Goal: Task Accomplishment & Management: Use online tool/utility

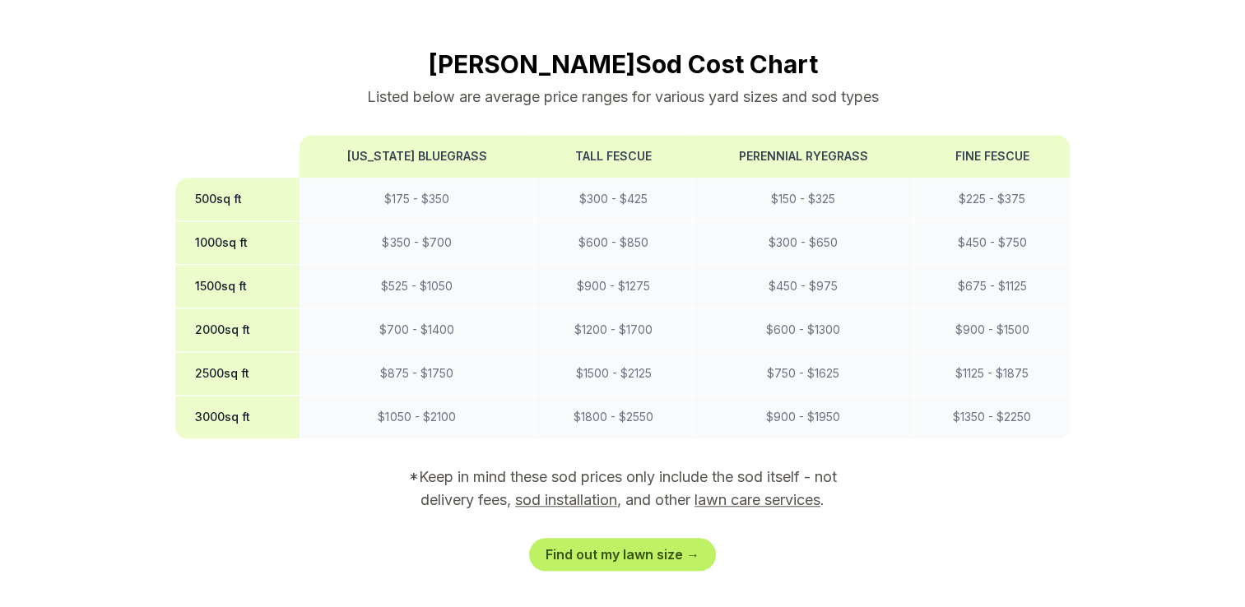
scroll to position [1409, 0]
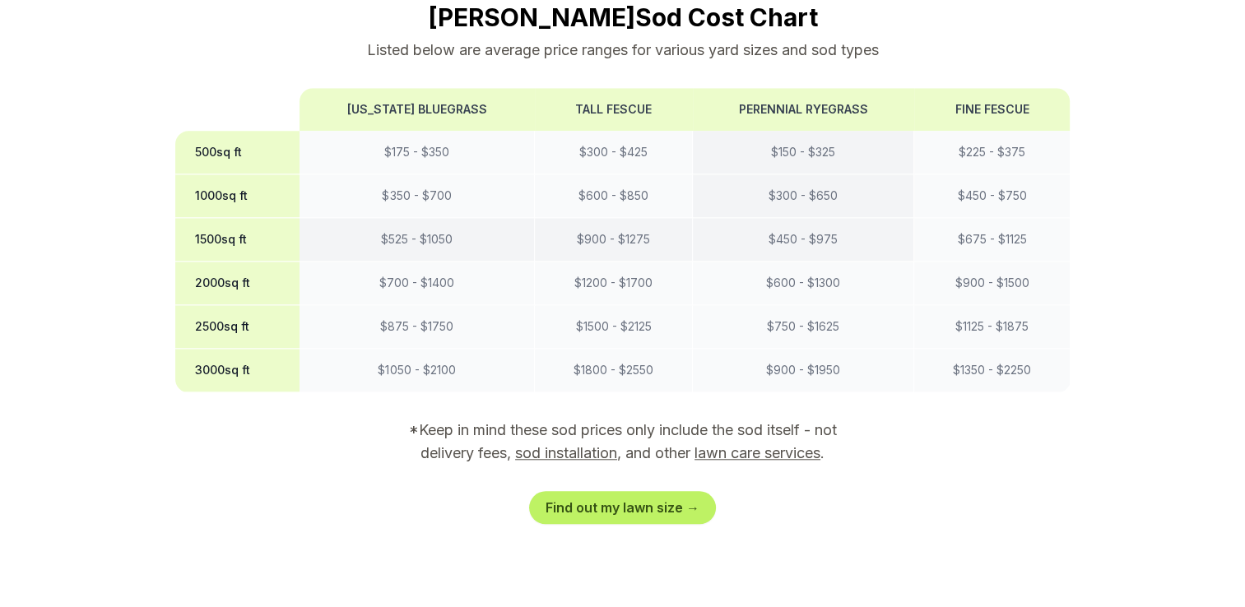
click at [880, 218] on td "$ 450 - $ 975" at bounding box center [803, 240] width 221 height 44
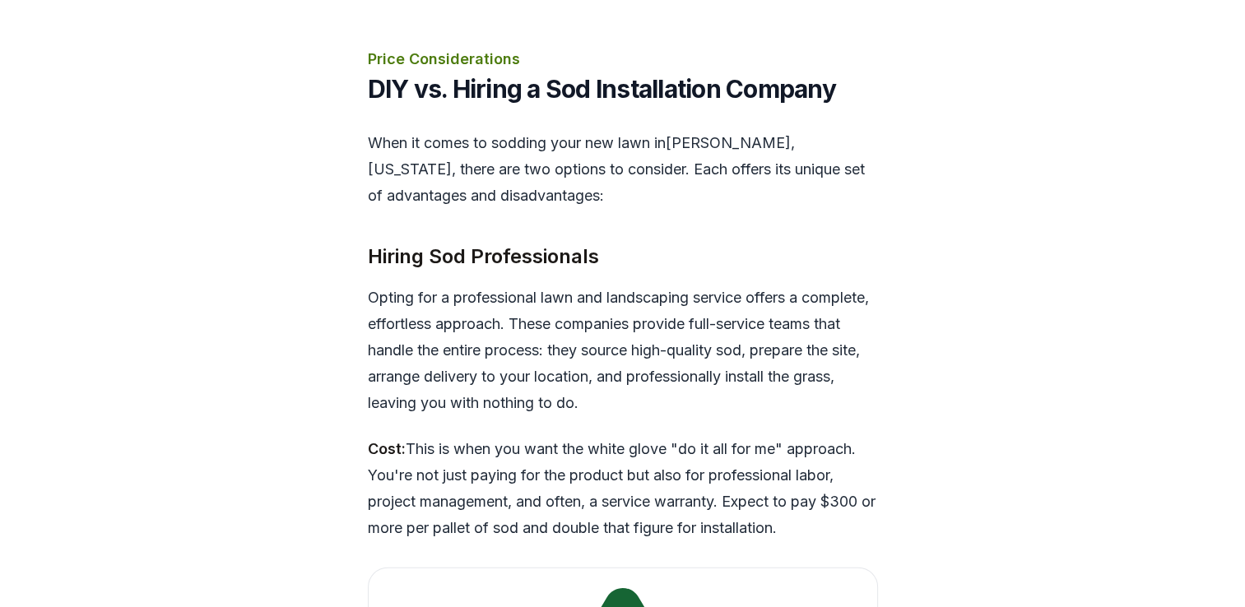
scroll to position [3683, 0]
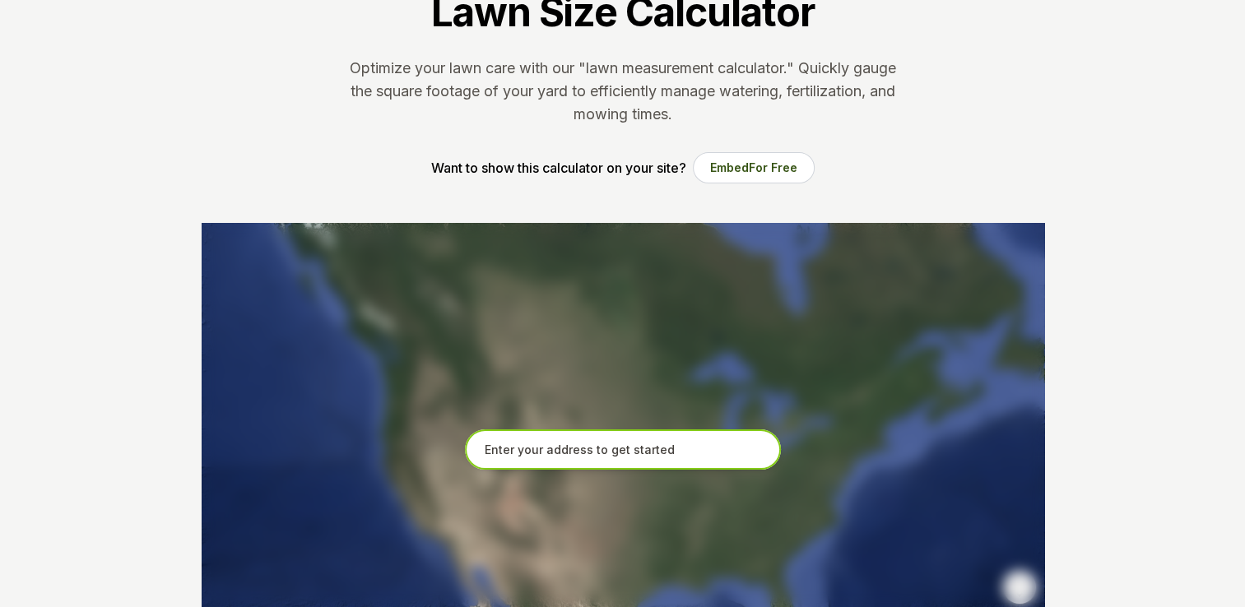
scroll to position [148, 0]
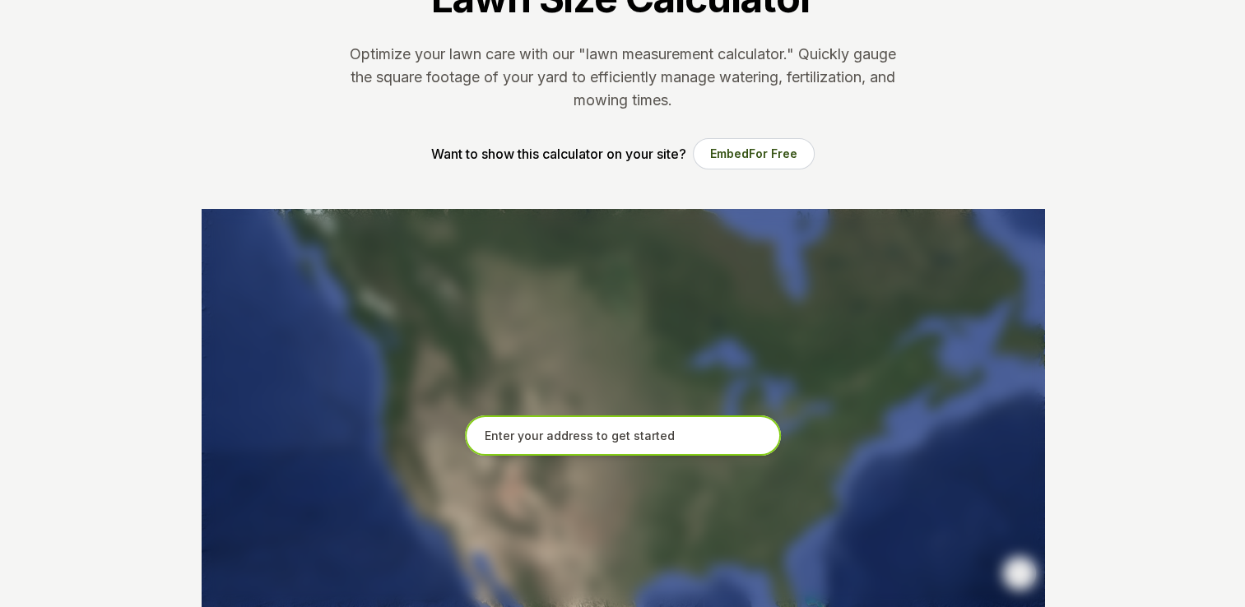
click at [586, 445] on input "text" at bounding box center [623, 435] width 316 height 41
click at [609, 433] on input "text" at bounding box center [623, 435] width 316 height 41
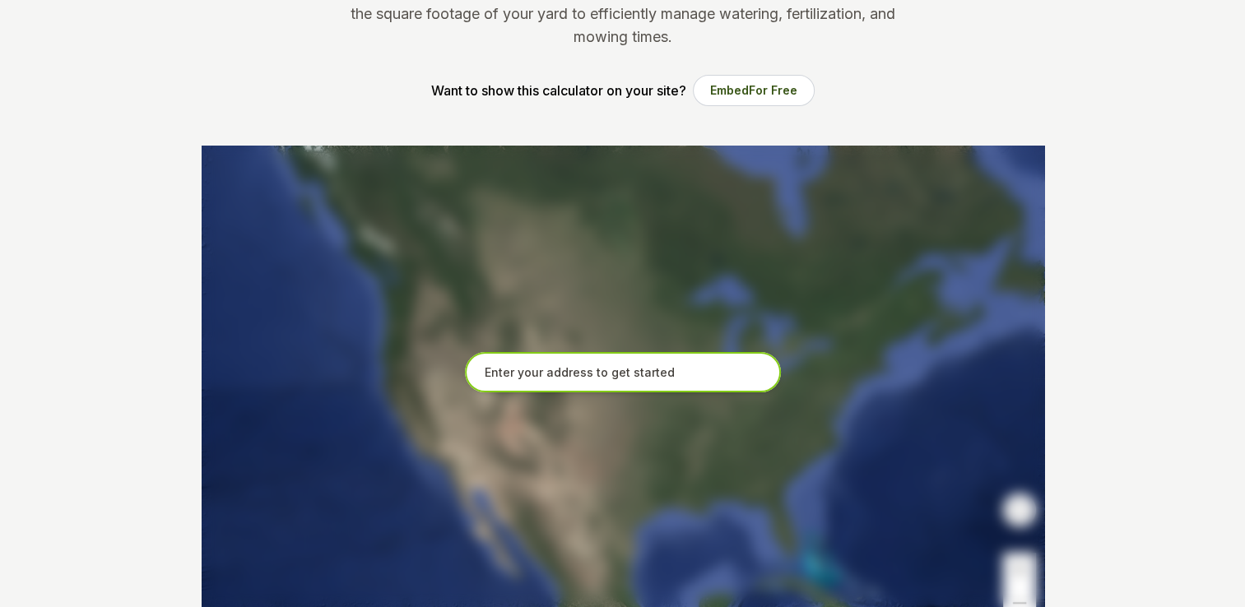
scroll to position [194, 0]
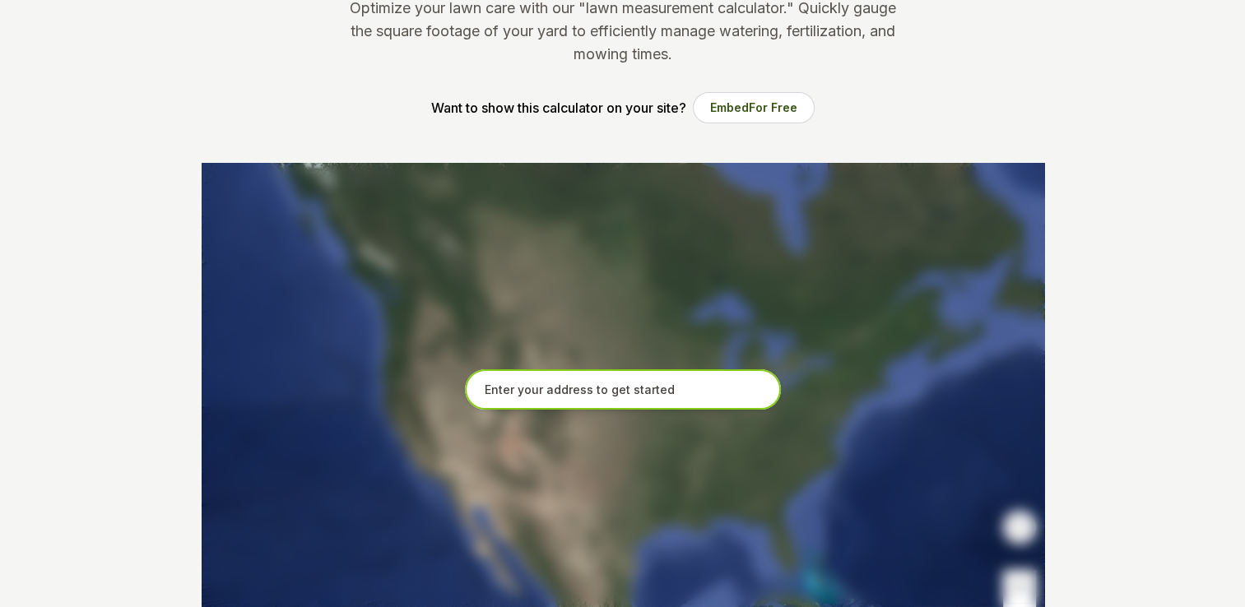
click at [698, 392] on input "text" at bounding box center [623, 389] width 316 height 41
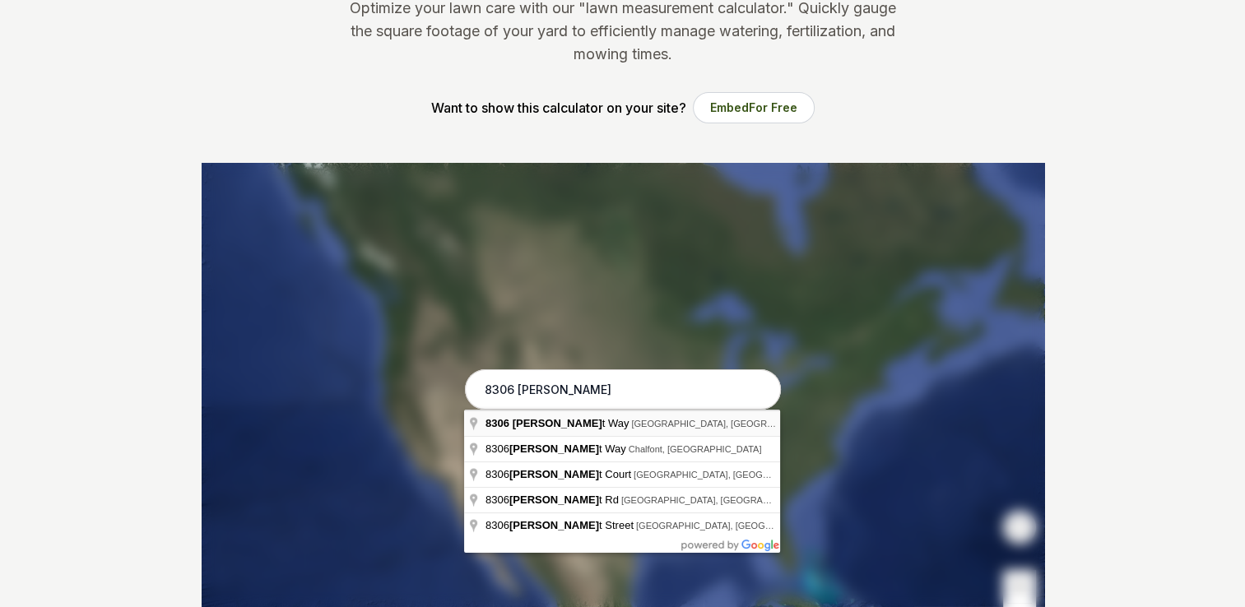
type input "8306 Ashmont Way, Mason, OH"
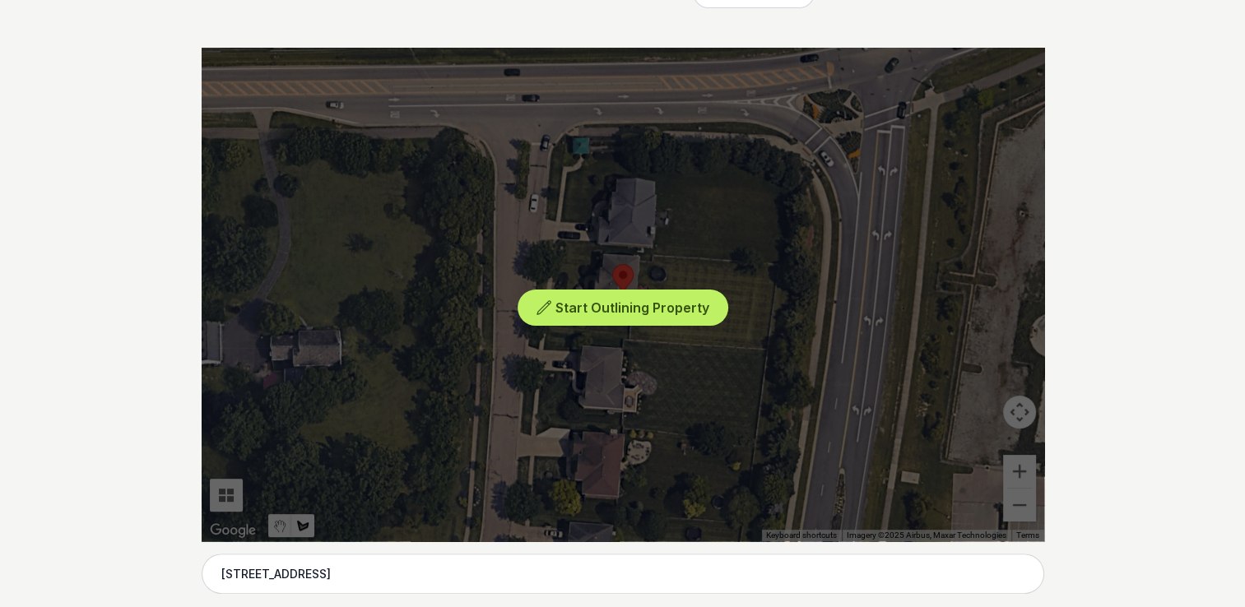
scroll to position [360, 0]
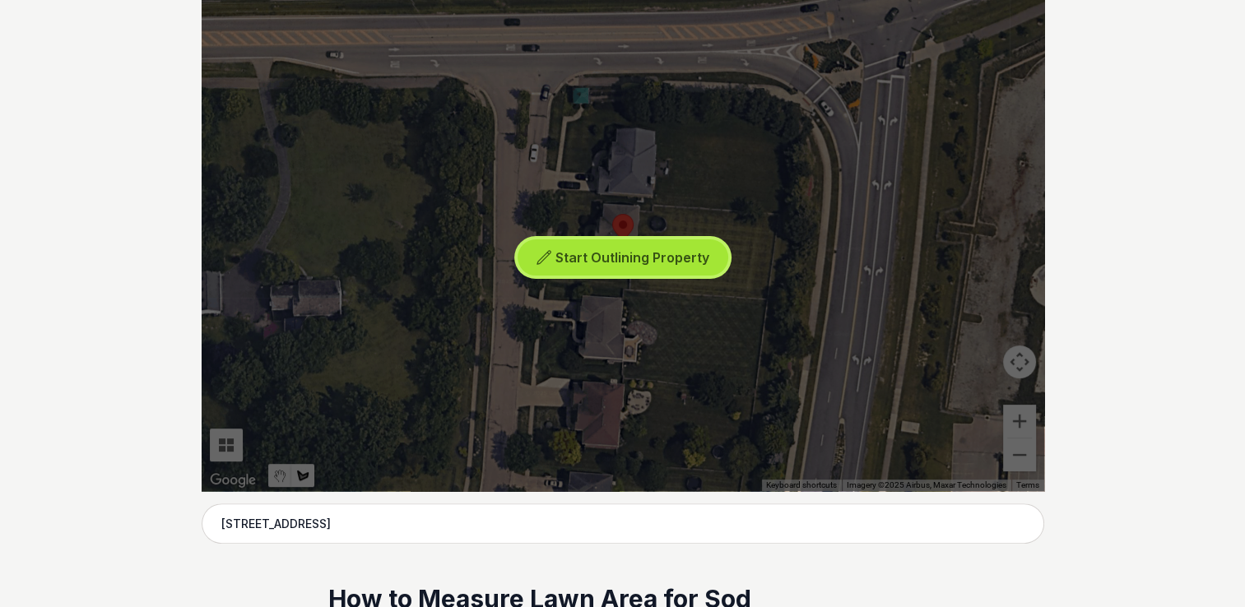
click at [646, 259] on span "Start Outlining Property" at bounding box center [632, 257] width 154 height 16
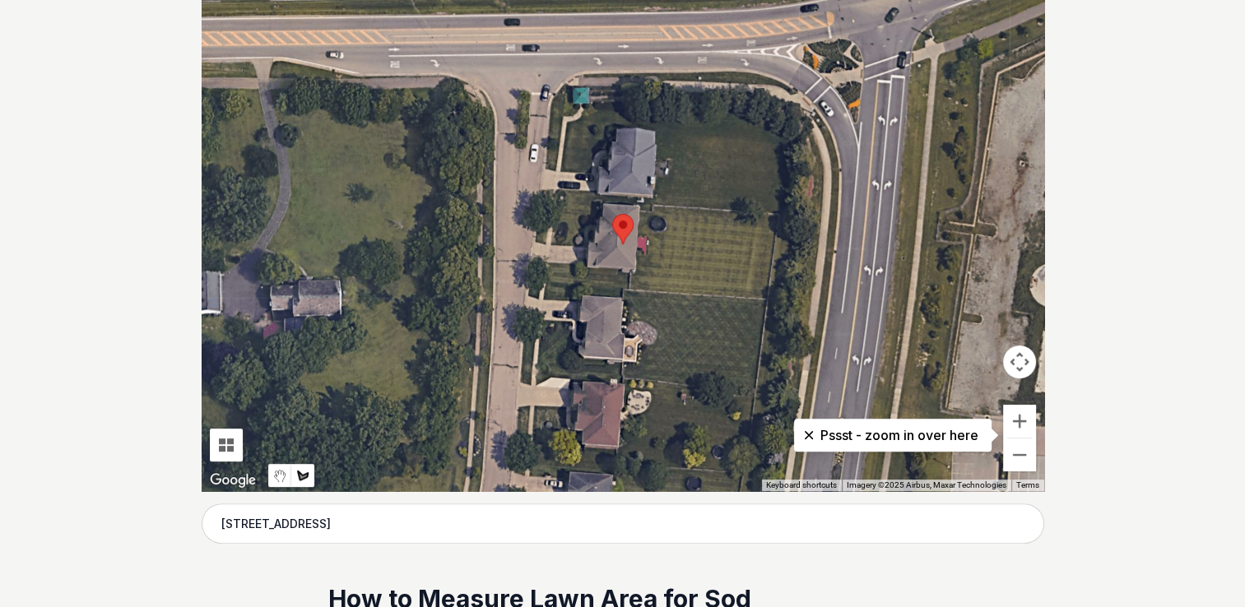
click at [648, 202] on div at bounding box center [623, 245] width 842 height 494
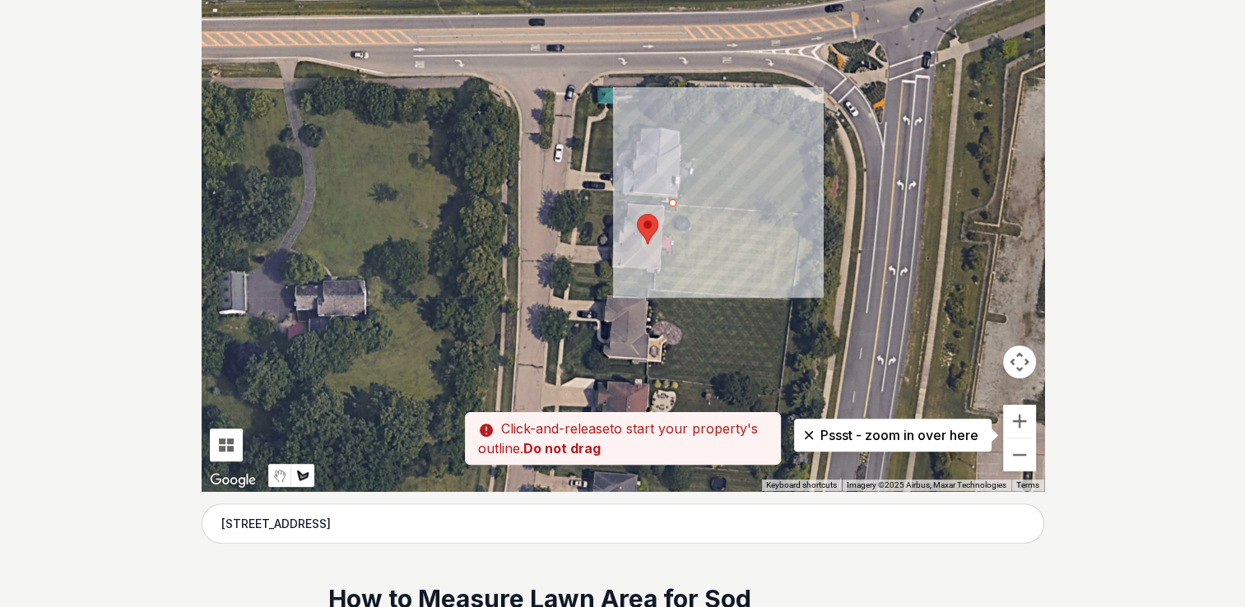
drag, startPoint x: 648, startPoint y: 202, endPoint x: 676, endPoint y: 202, distance: 28.0
click at [676, 202] on div at bounding box center [623, 245] width 842 height 494
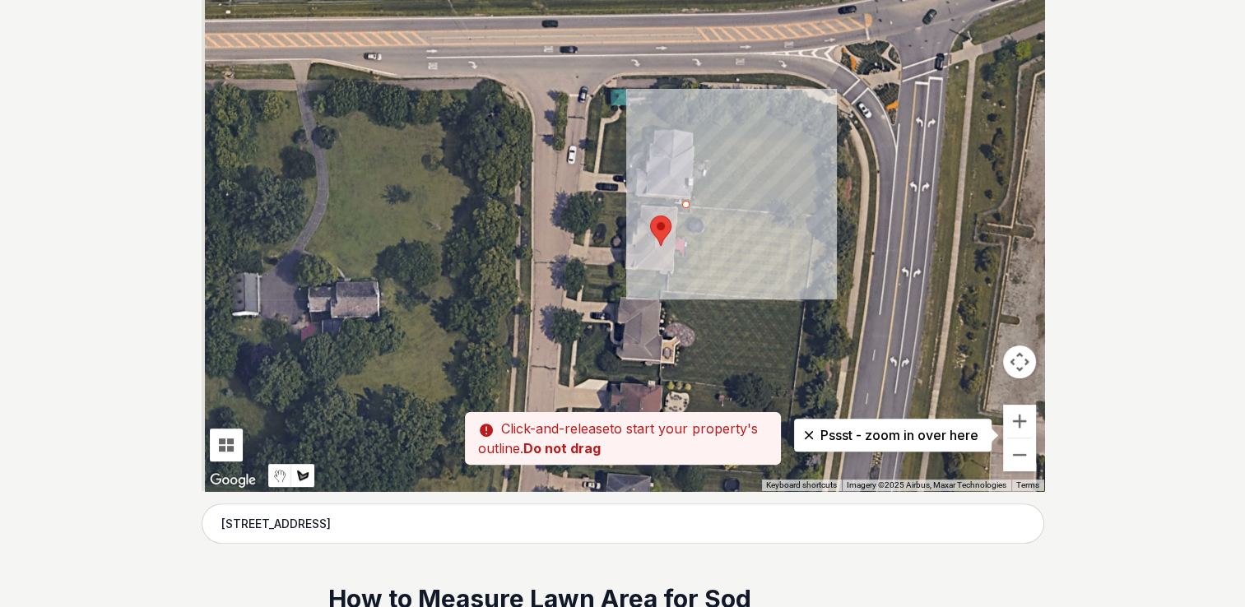
drag, startPoint x: 672, startPoint y: 202, endPoint x: 688, endPoint y: 206, distance: 16.2
click at [688, 206] on div at bounding box center [623, 245] width 842 height 494
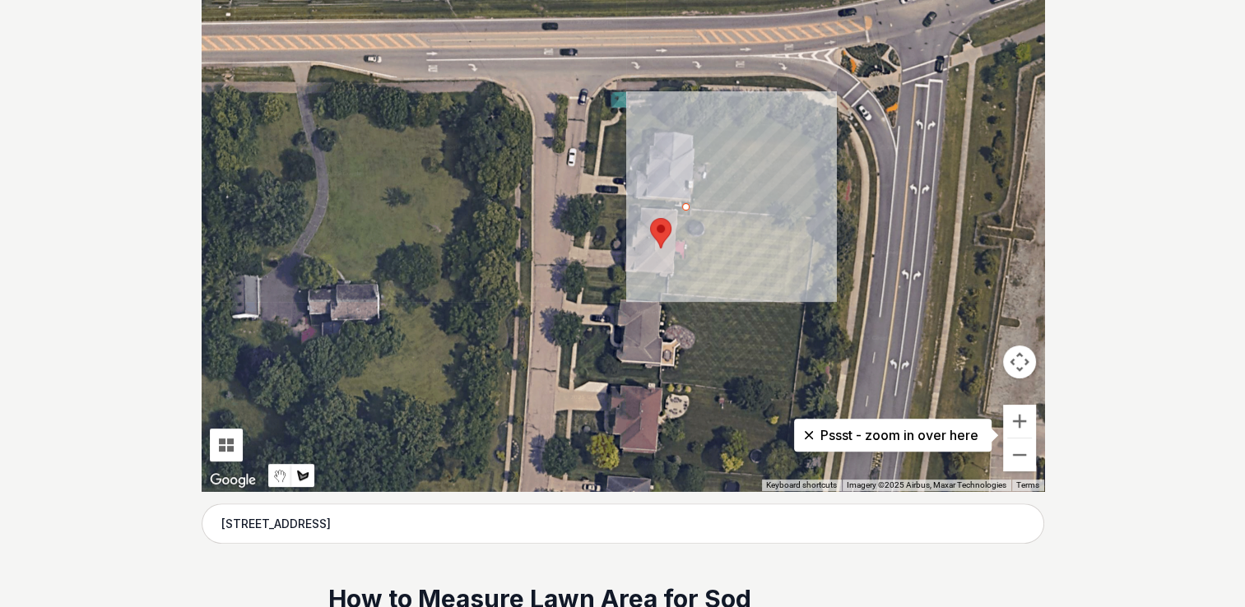
click at [814, 217] on div at bounding box center [623, 245] width 842 height 494
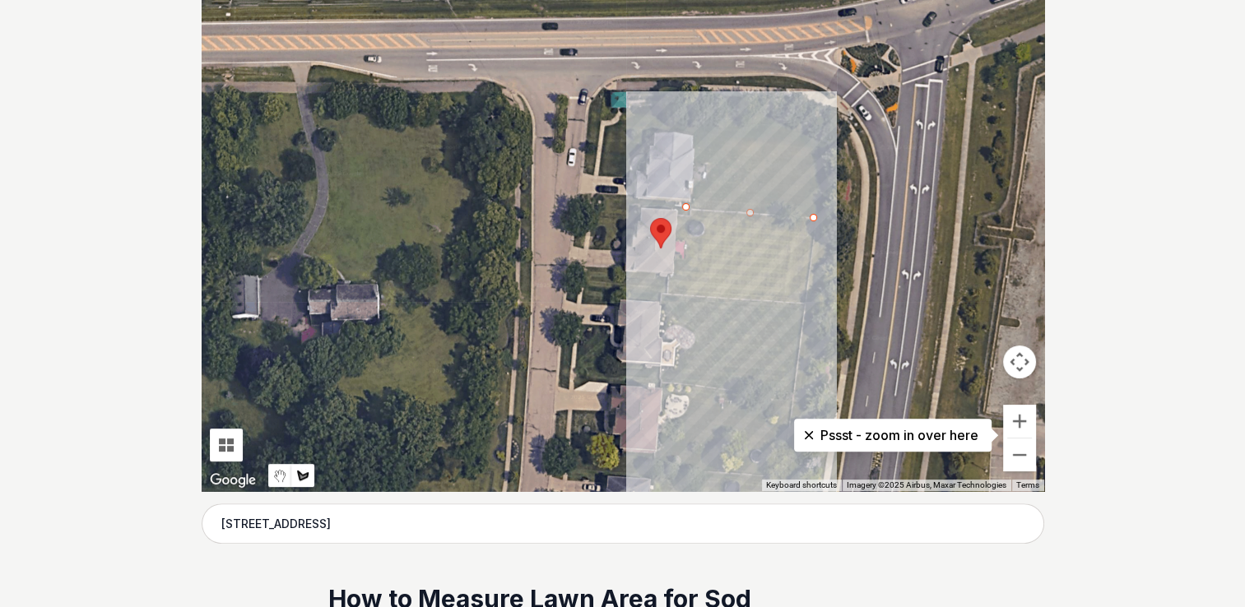
click at [805, 299] on div at bounding box center [623, 245] width 842 height 494
click at [670, 294] on div at bounding box center [623, 245] width 842 height 494
click at [666, 279] on div at bounding box center [623, 245] width 842 height 494
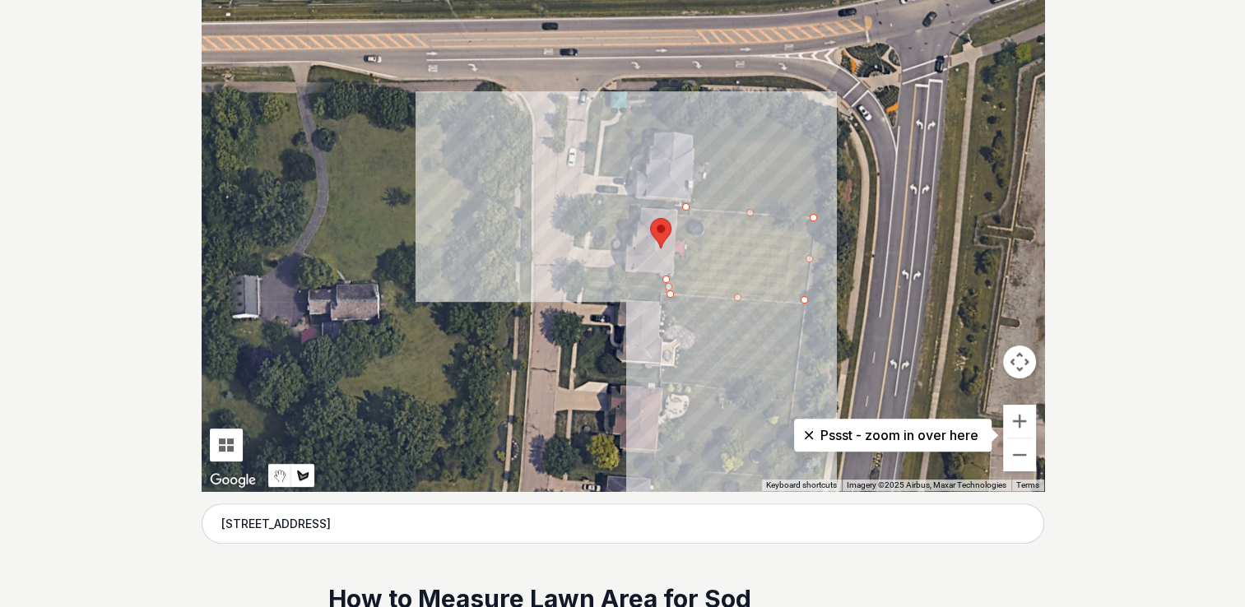
click at [591, 266] on div at bounding box center [623, 245] width 842 height 494
click at [587, 268] on div at bounding box center [623, 245] width 842 height 494
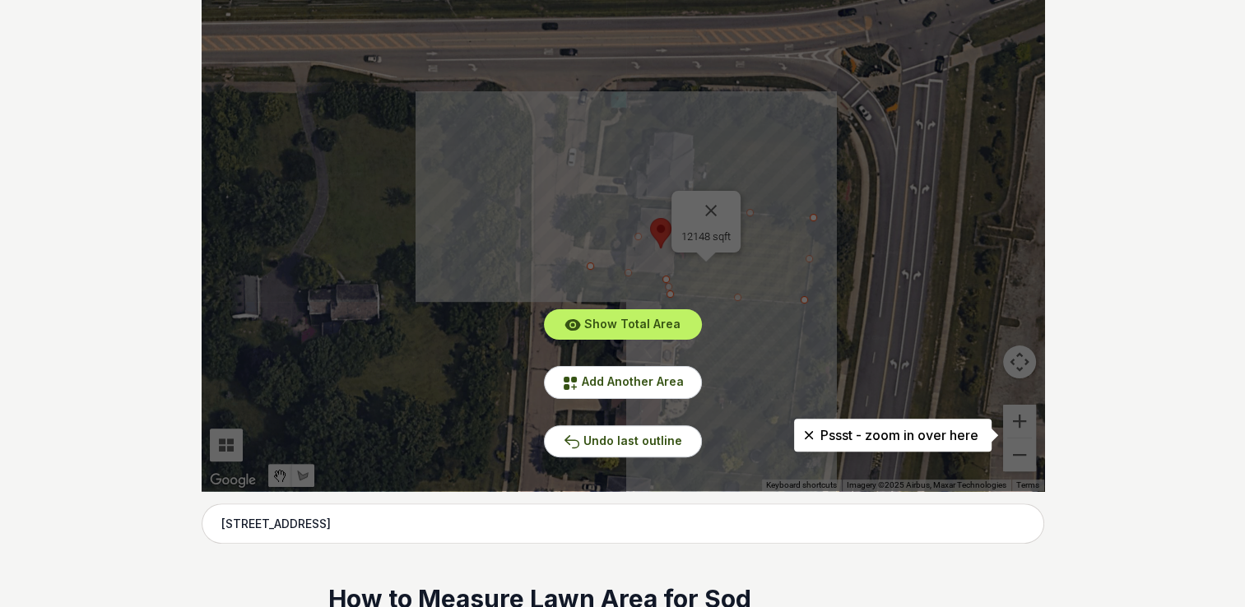
click at [708, 202] on div "Show Total Area Add Another Area Undo last outline" at bounding box center [623, 245] width 842 height 494
click at [712, 211] on div "Show Total Area Add Another Area Undo last outline" at bounding box center [623, 245] width 842 height 494
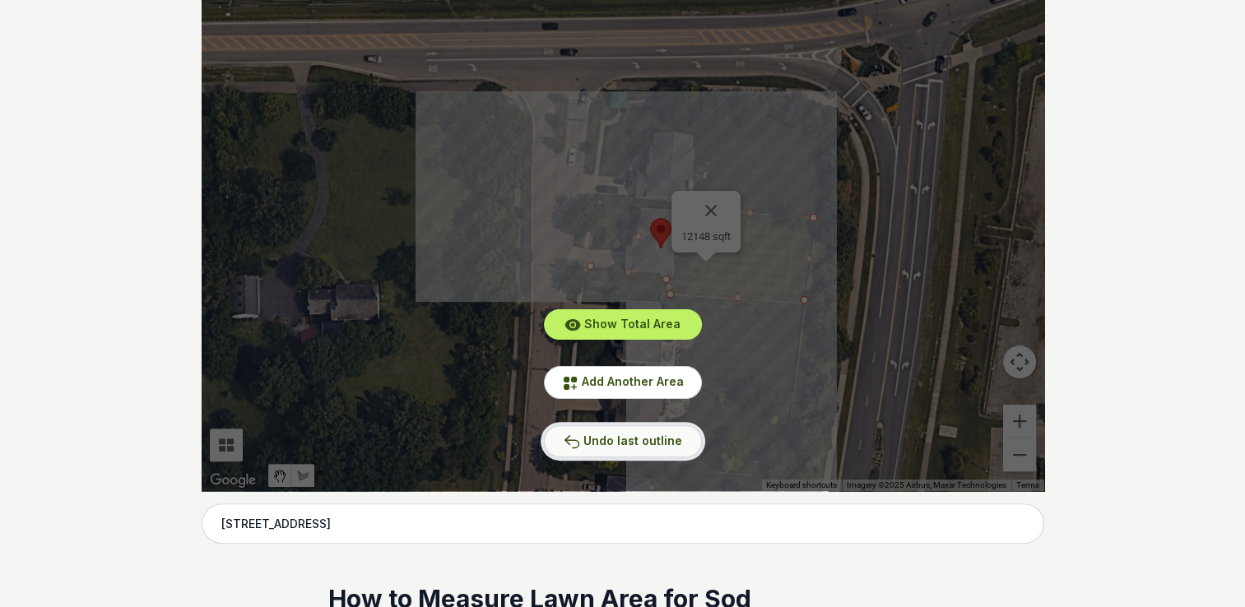
click at [645, 447] on button "Undo last outline" at bounding box center [623, 441] width 158 height 32
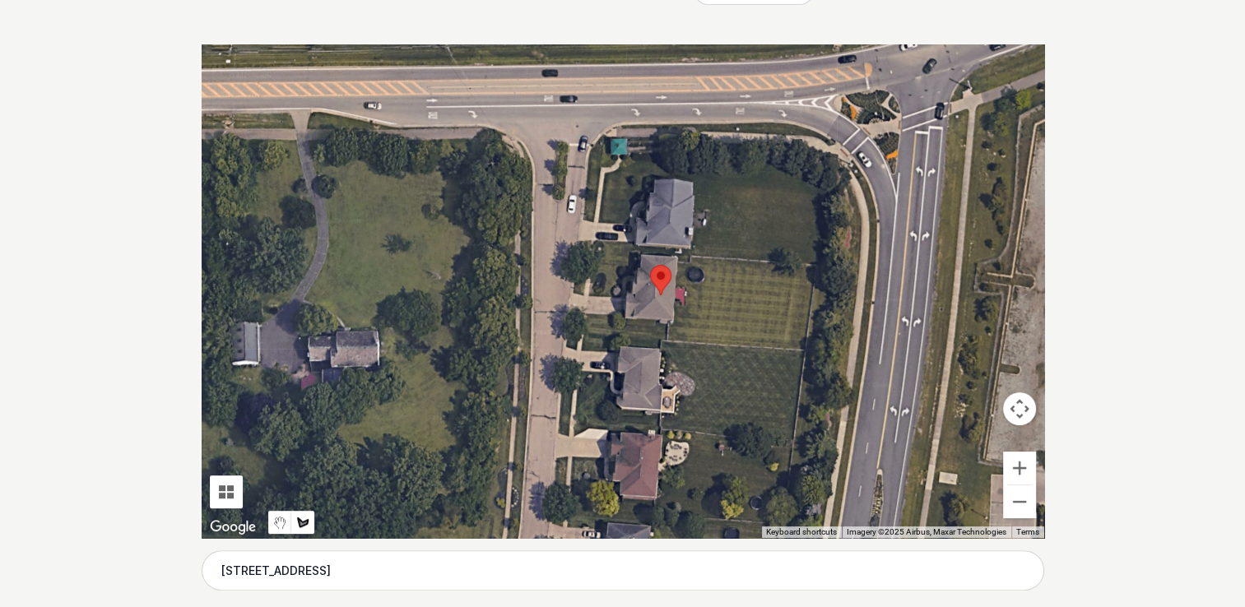
scroll to position [317, 0]
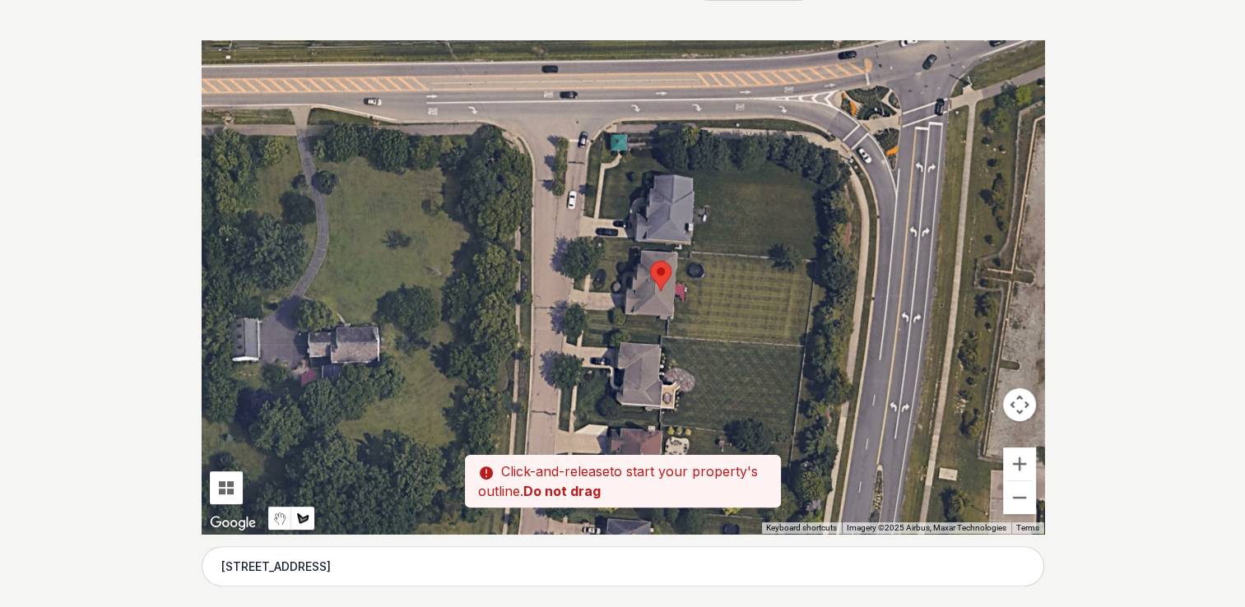
click at [675, 297] on div at bounding box center [623, 287] width 842 height 494
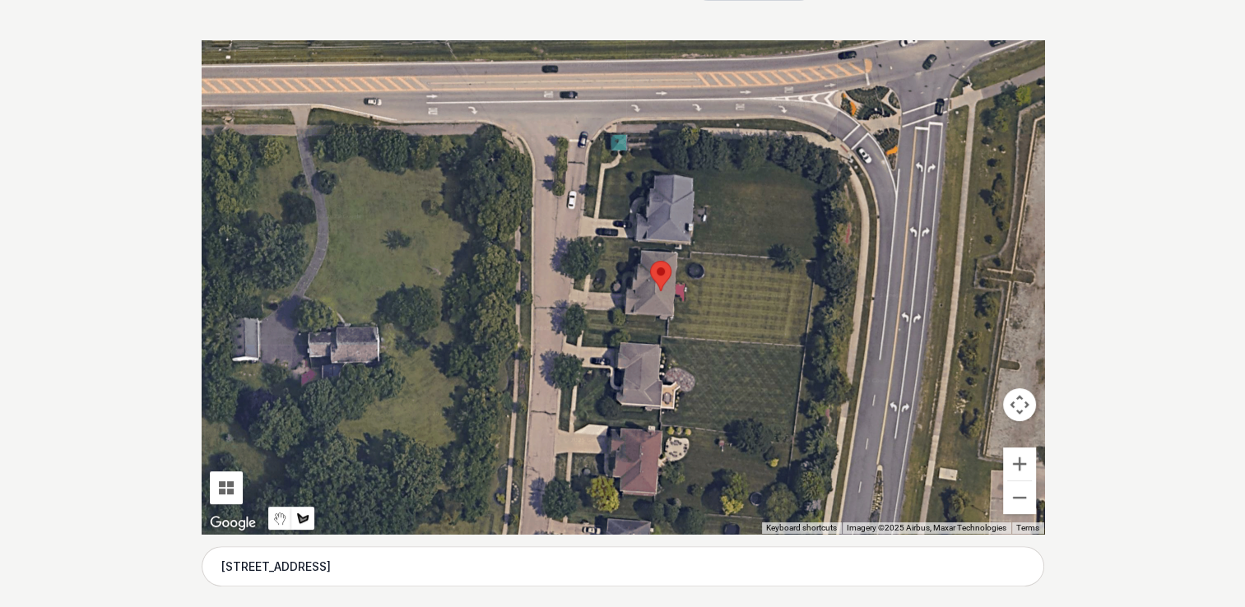
click at [675, 298] on div at bounding box center [623, 287] width 842 height 494
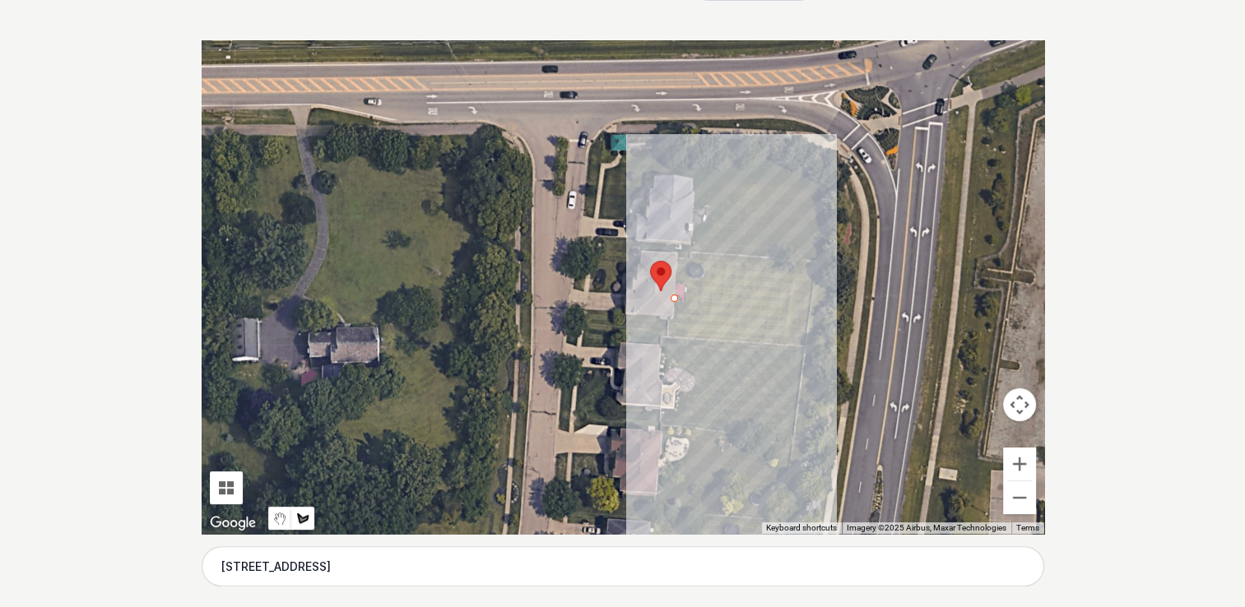
click at [668, 336] on div at bounding box center [623, 287] width 842 height 494
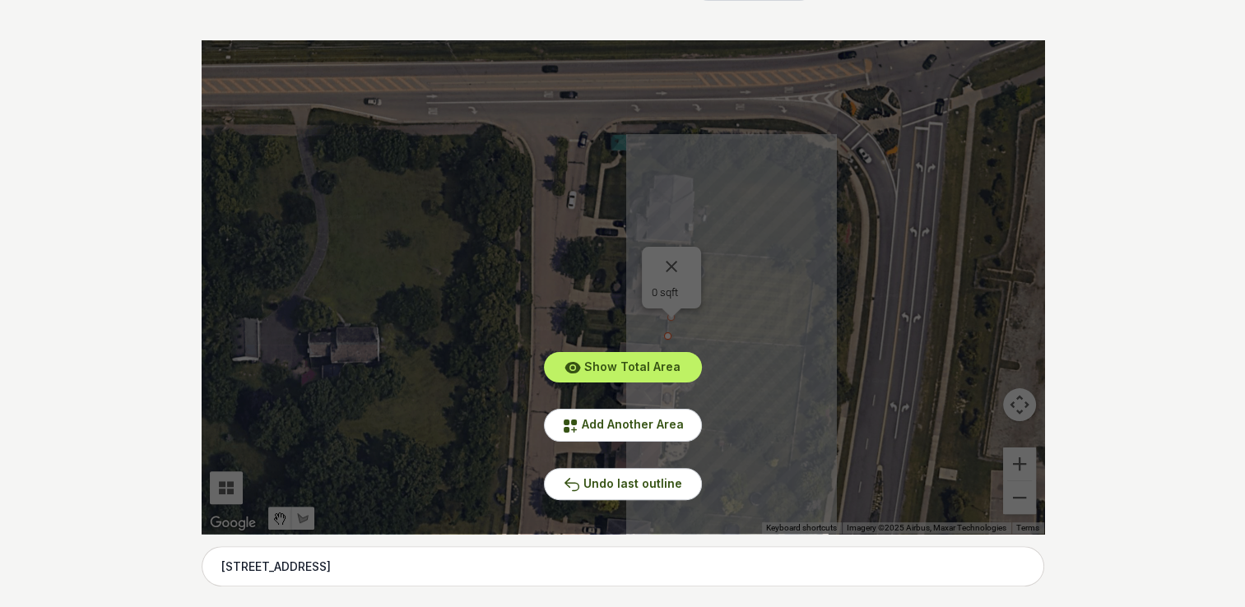
click at [668, 264] on div "Show Total Area Add Another Area Undo last outline" at bounding box center [623, 287] width 842 height 494
click at [668, 417] on span "Add Another Area" at bounding box center [633, 424] width 102 height 14
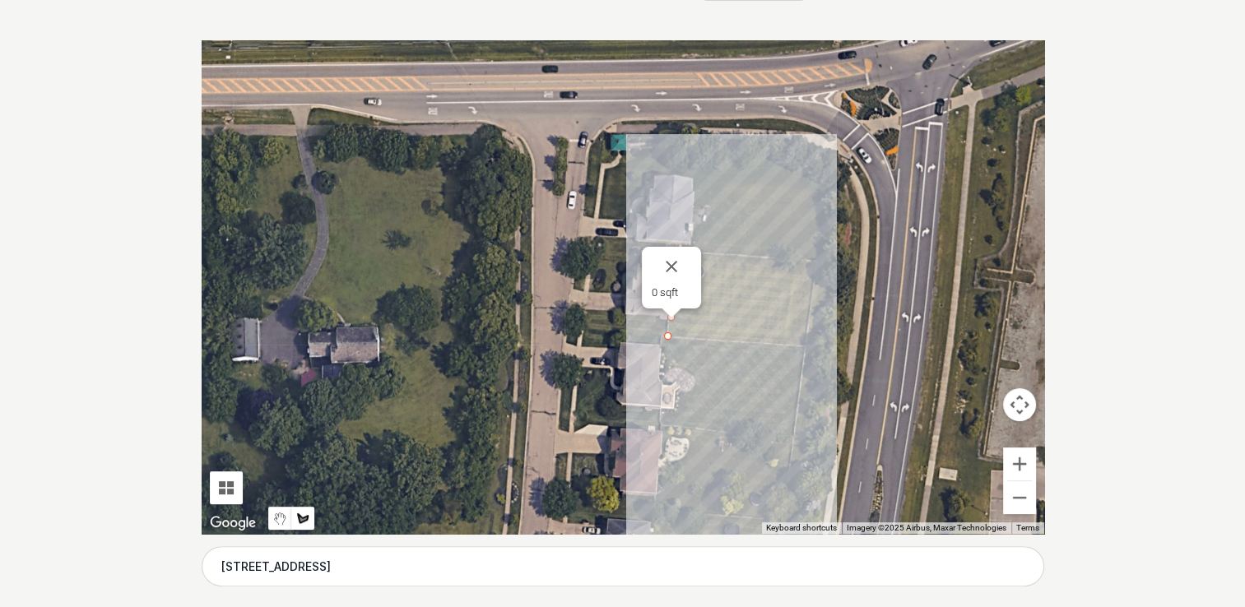
drag, startPoint x: 668, startPoint y: 334, endPoint x: 745, endPoint y: 337, distance: 76.6
click at [745, 337] on div at bounding box center [623, 287] width 842 height 494
click at [665, 337] on div at bounding box center [623, 287] width 842 height 494
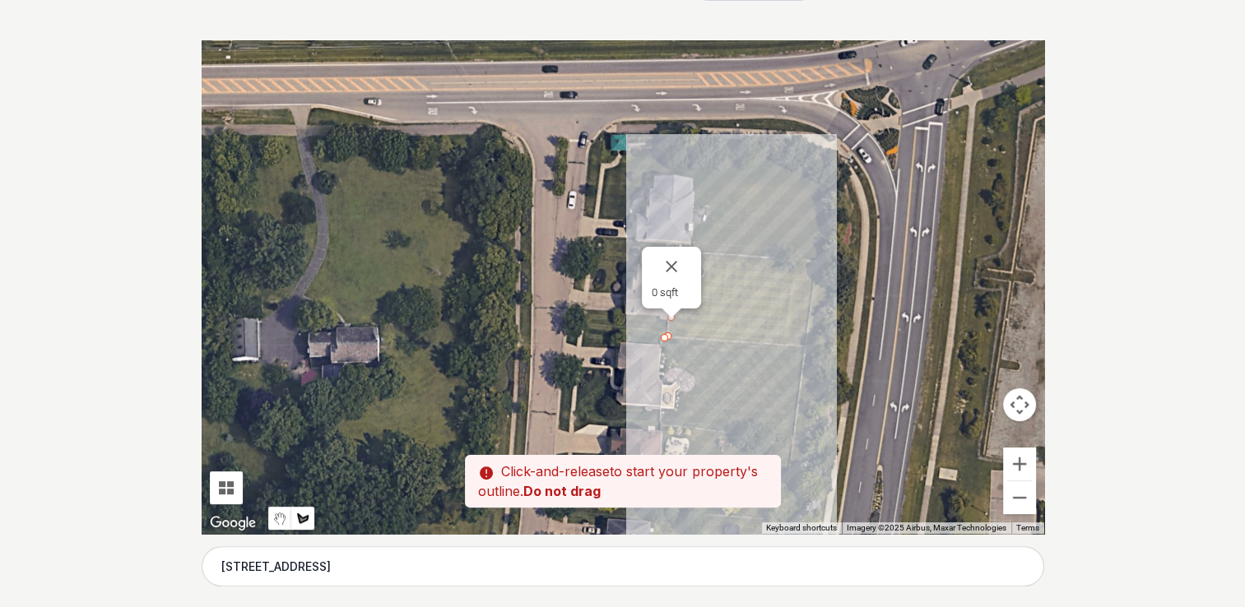
drag, startPoint x: 665, startPoint y: 337, endPoint x: 700, endPoint y: 338, distance: 35.4
click at [700, 338] on div at bounding box center [623, 287] width 842 height 494
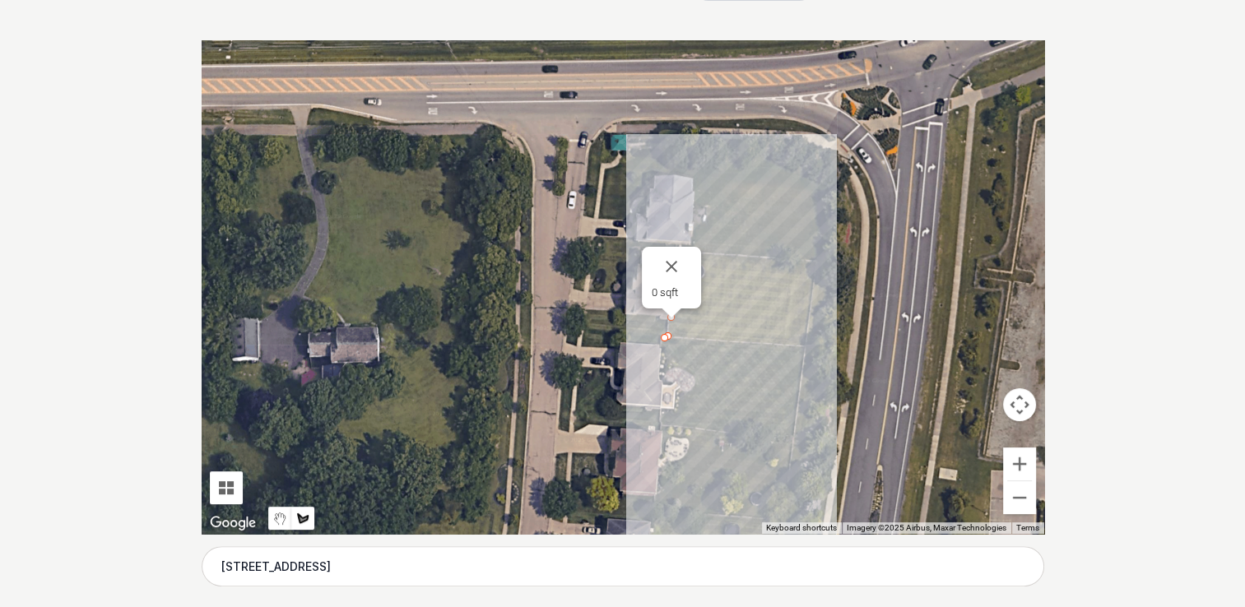
click at [800, 346] on div at bounding box center [623, 287] width 842 height 494
click at [812, 258] on div at bounding box center [623, 287] width 842 height 494
click at [671, 262] on button "Close" at bounding box center [671, 266] width 39 height 39
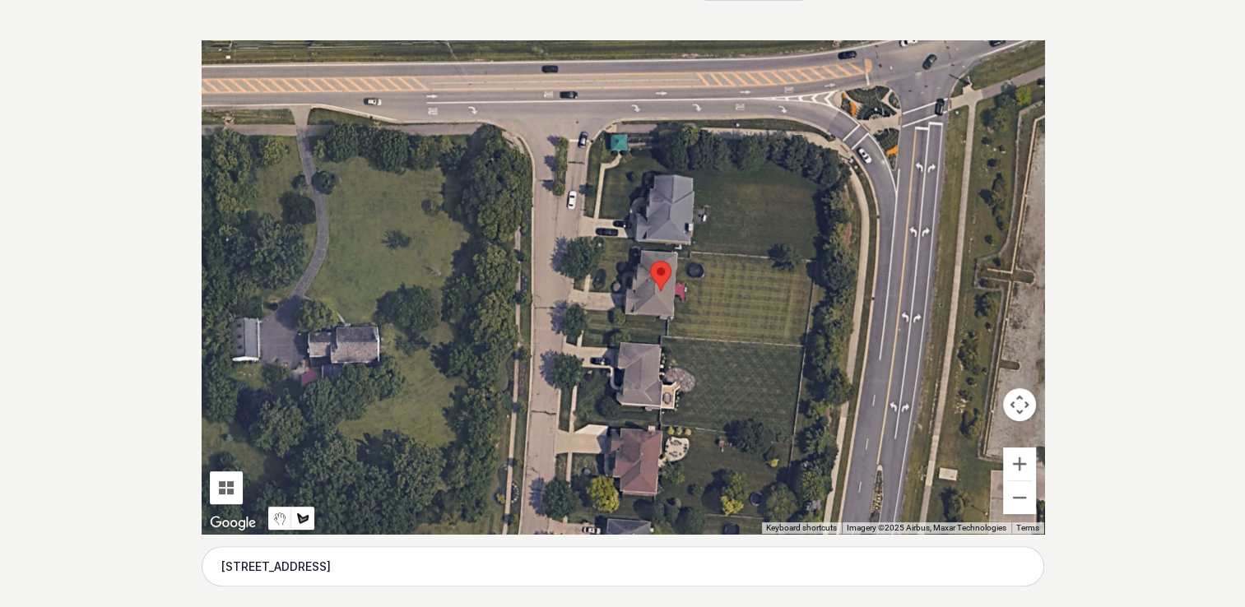
click at [678, 251] on div at bounding box center [623, 287] width 842 height 494
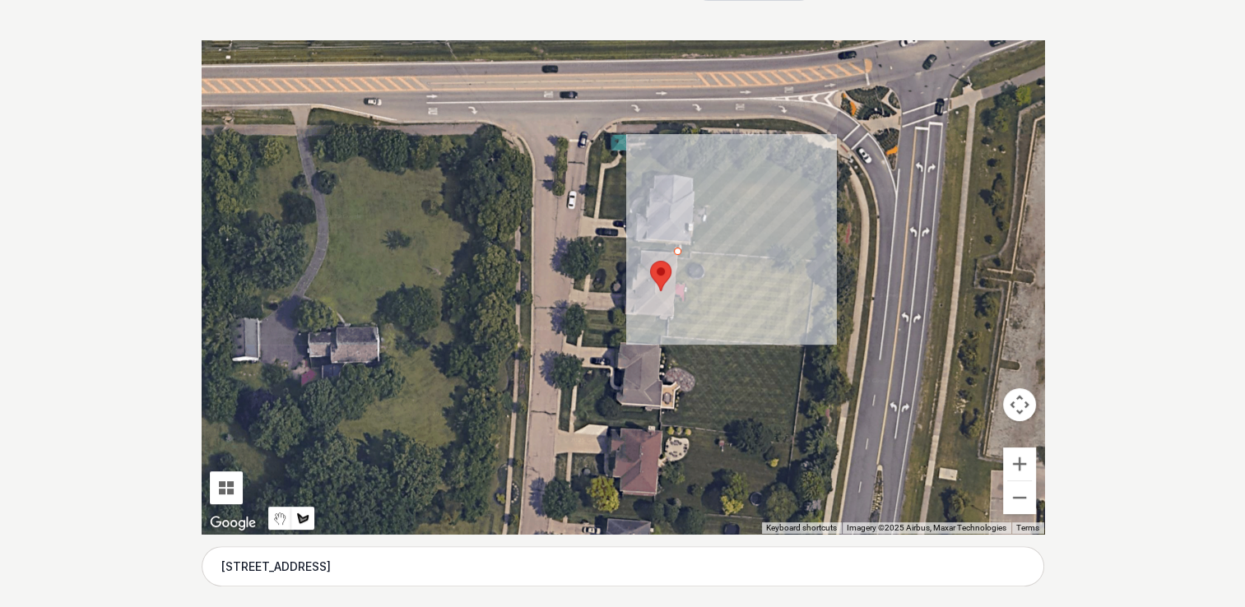
click at [813, 258] on div at bounding box center [623, 287] width 842 height 494
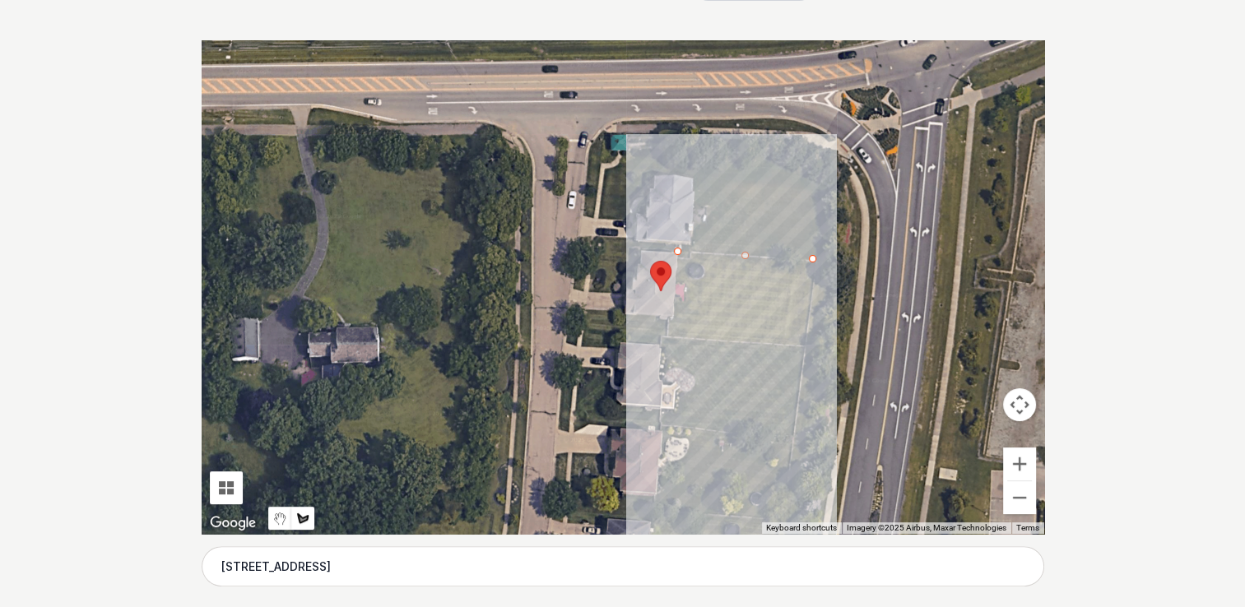
click at [799, 344] on div at bounding box center [623, 287] width 842 height 494
click at [668, 334] on div at bounding box center [623, 287] width 842 height 494
click at [678, 244] on div at bounding box center [623, 287] width 842 height 494
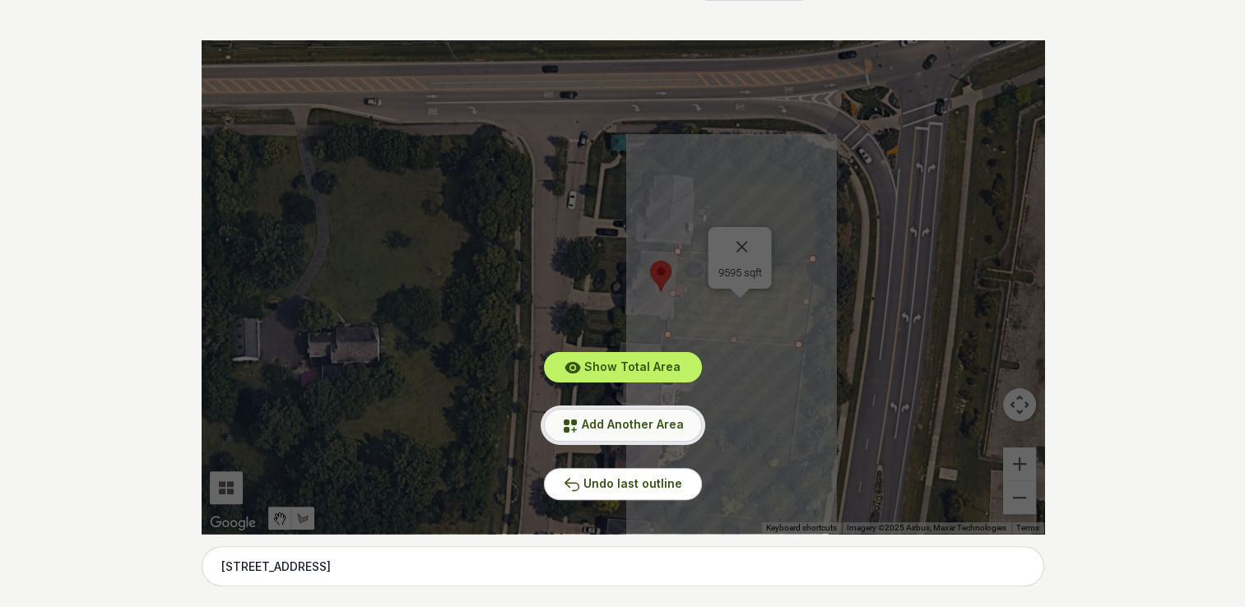
click at [632, 433] on button "Add Another Area" at bounding box center [623, 425] width 158 height 32
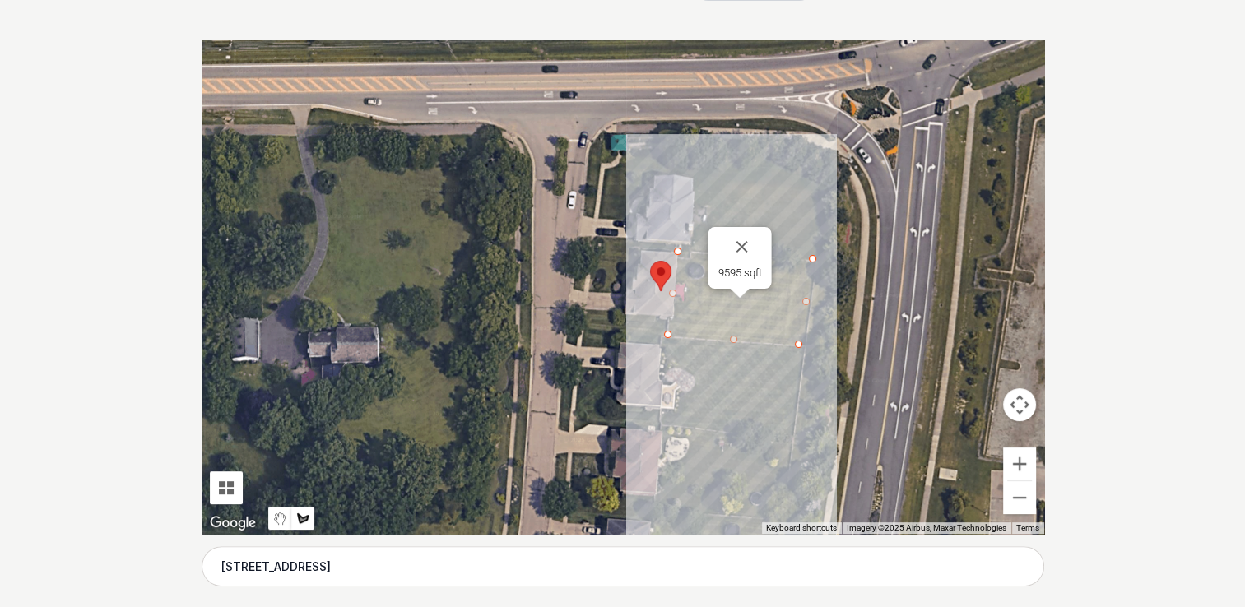
click at [662, 334] on div at bounding box center [623, 287] width 842 height 494
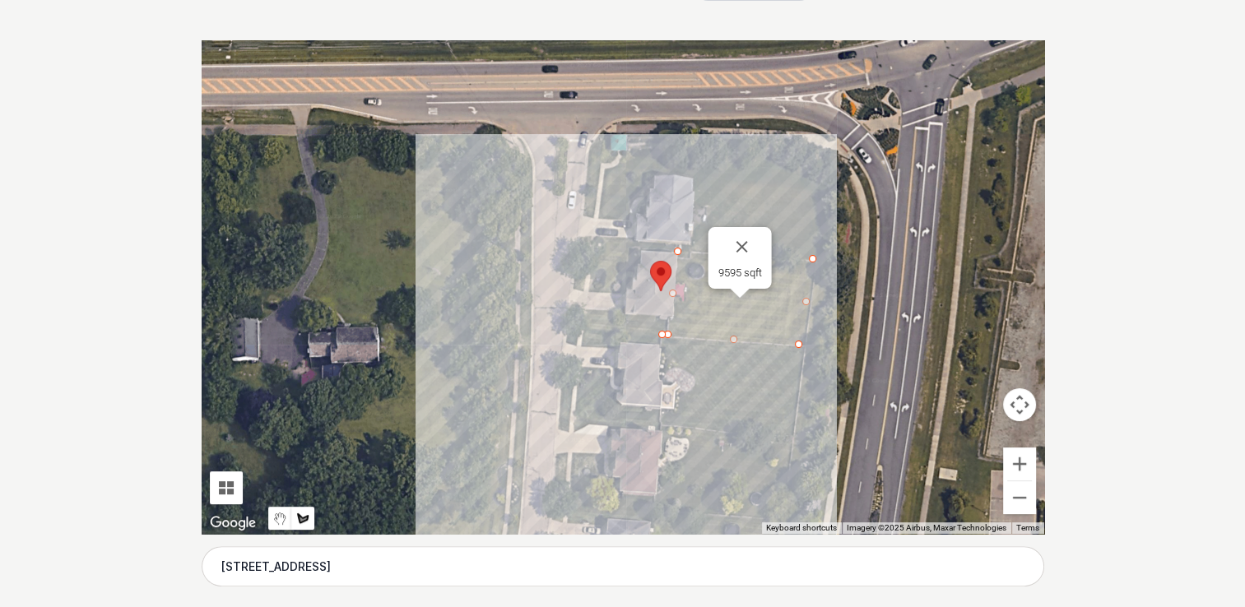
click at [569, 324] on div at bounding box center [623, 287] width 842 height 494
click at [568, 311] on div at bounding box center [623, 287] width 842 height 494
click at [666, 321] on div at bounding box center [623, 287] width 842 height 494
click at [661, 331] on div at bounding box center [623, 287] width 842 height 494
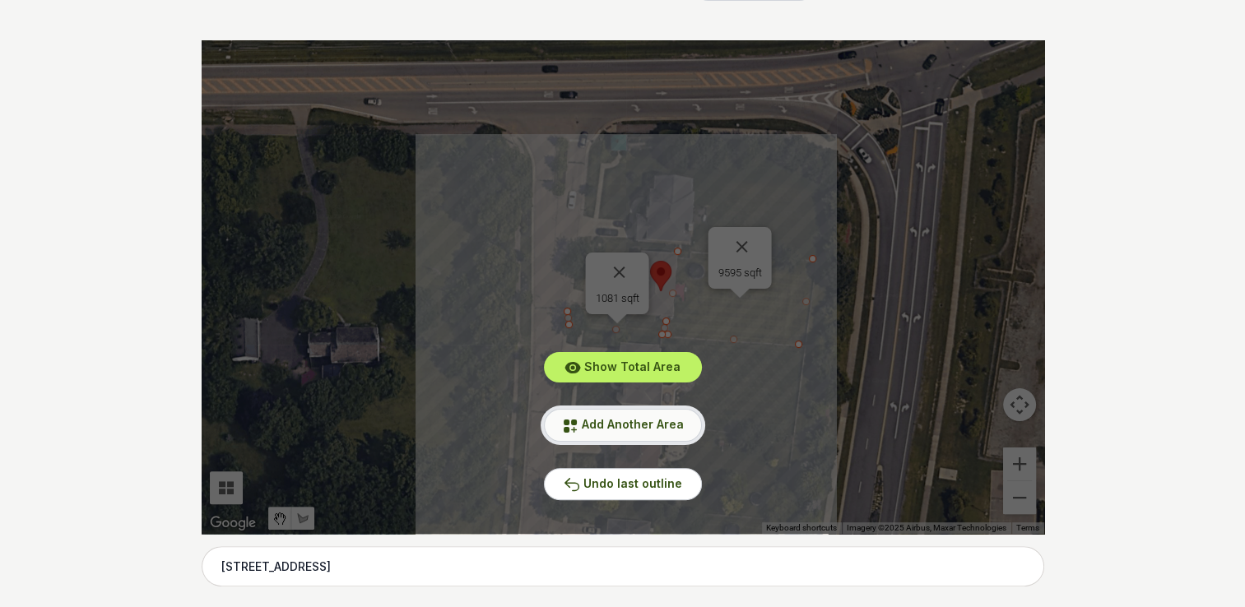
click at [632, 429] on span "Add Another Area" at bounding box center [633, 424] width 102 height 14
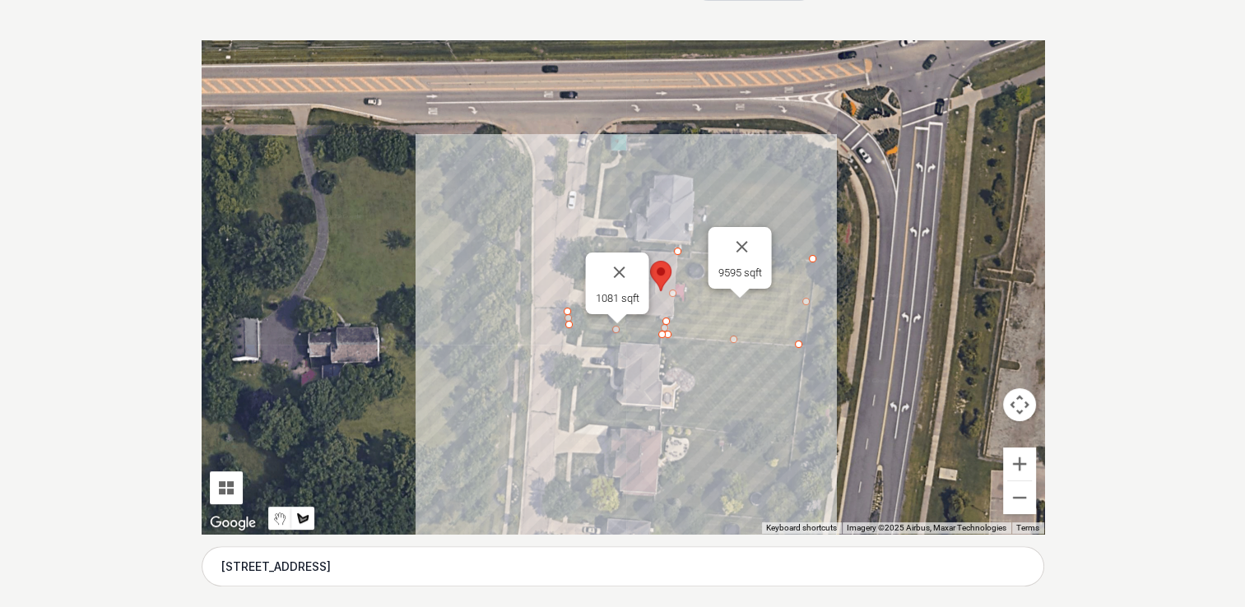
click at [675, 241] on div at bounding box center [623, 287] width 842 height 494
click at [671, 241] on div at bounding box center [623, 287] width 842 height 494
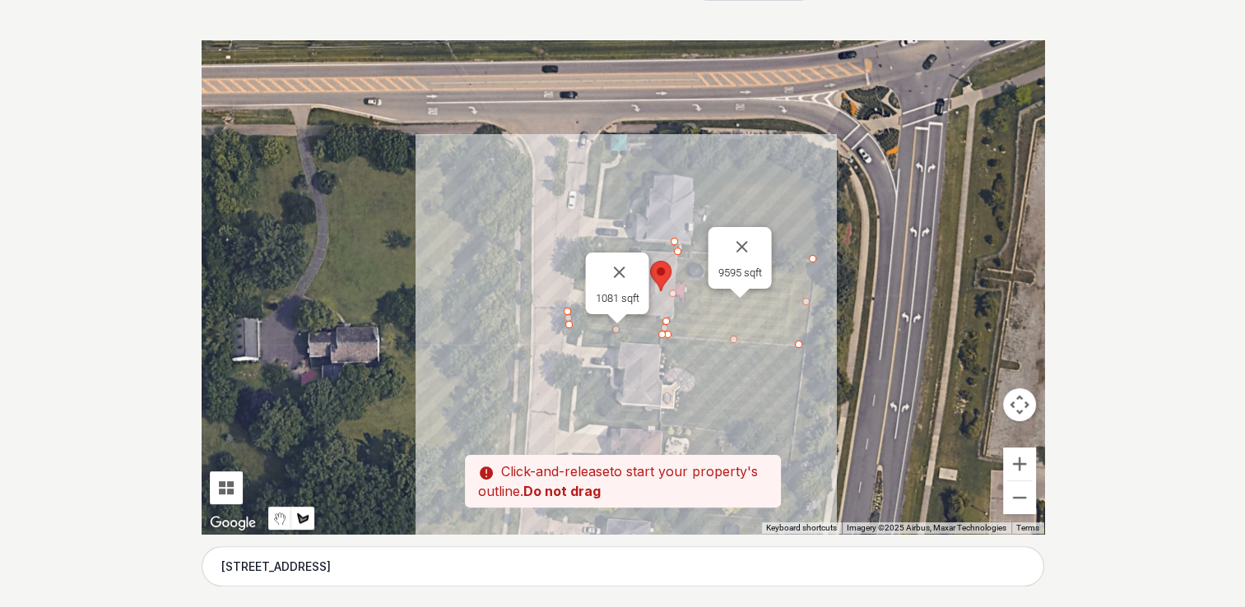
click at [671, 239] on div at bounding box center [623, 287] width 842 height 494
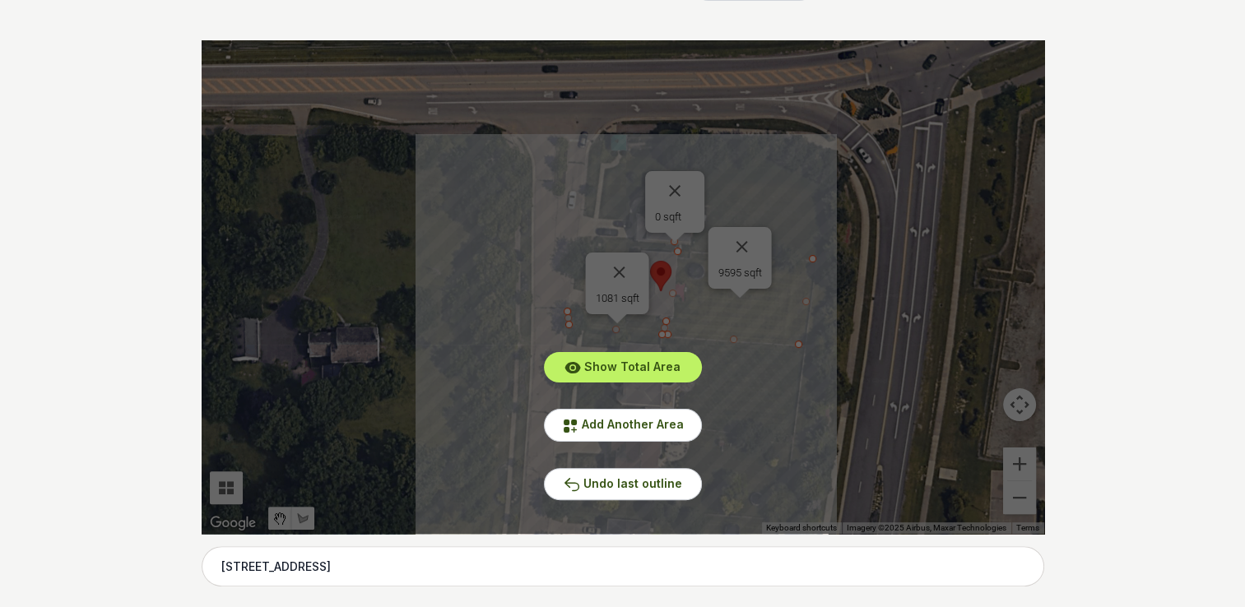
click at [671, 186] on div "Show Total Area Add Another Area Undo last outline" at bounding box center [623, 287] width 842 height 494
click at [676, 195] on div "Show Total Area Add Another Area Undo last outline" at bounding box center [623, 287] width 842 height 494
click at [656, 423] on span "Add Another Area" at bounding box center [633, 424] width 102 height 14
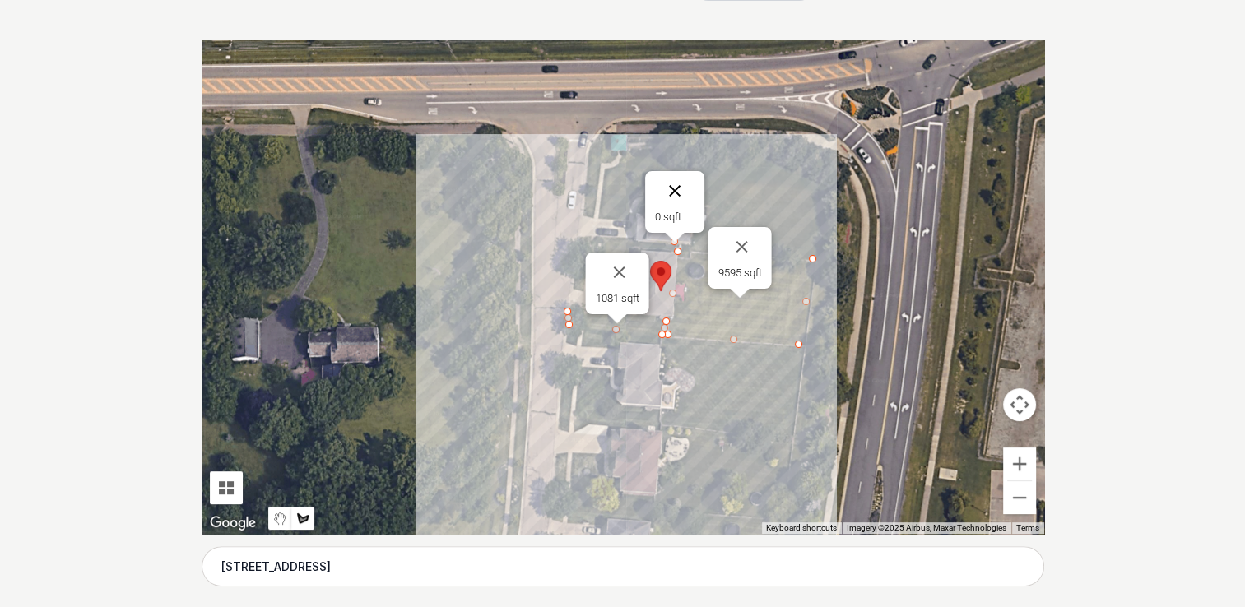
click at [671, 193] on button "Close" at bounding box center [674, 190] width 39 height 39
click at [676, 251] on div at bounding box center [623, 287] width 842 height 494
click at [582, 248] on div at bounding box center [623, 287] width 842 height 494
click at [581, 237] on div at bounding box center [623, 287] width 842 height 494
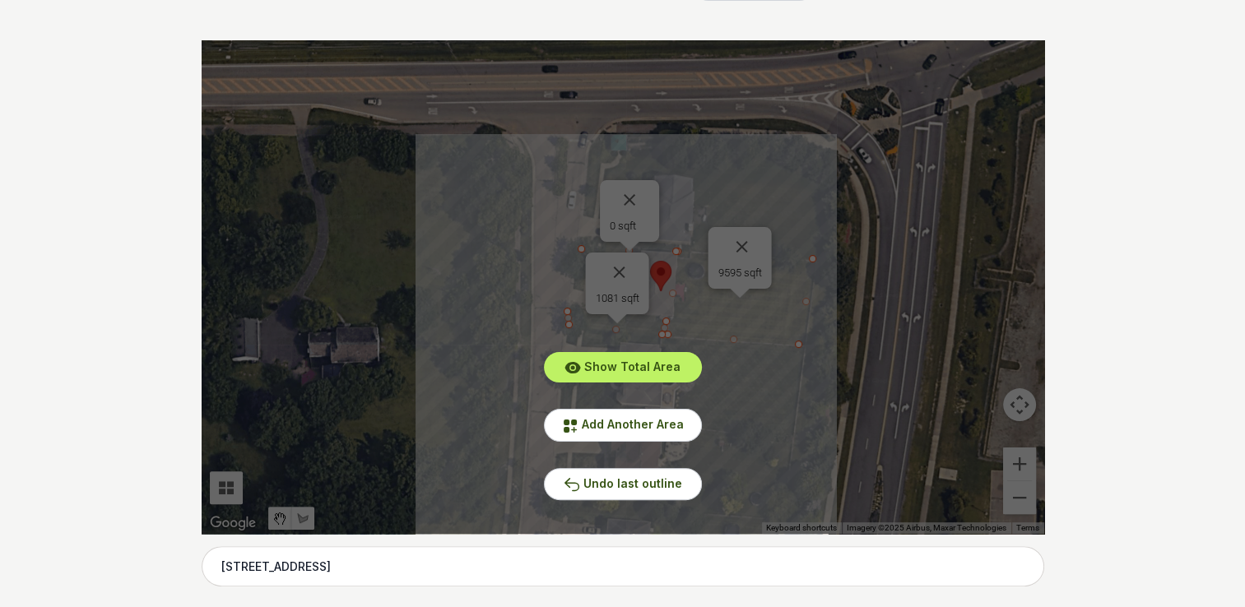
click at [627, 202] on div "Show Total Area Add Another Area Undo last outline" at bounding box center [623, 287] width 842 height 494
click at [629, 429] on span "Add Another Area" at bounding box center [633, 424] width 102 height 14
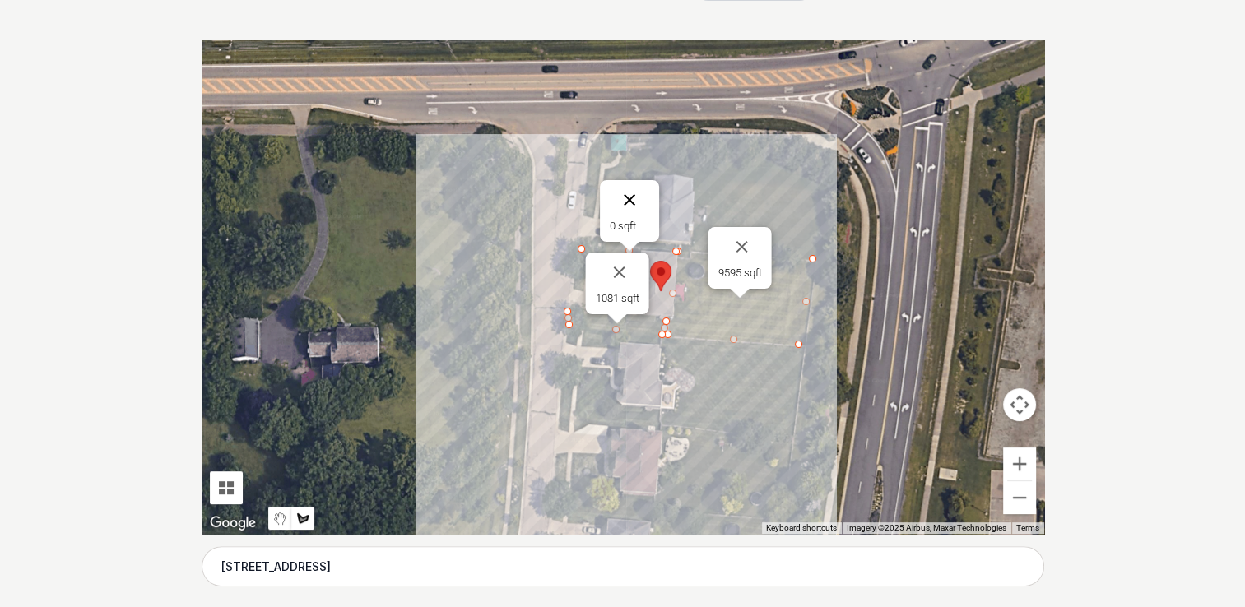
click at [632, 196] on button "Close" at bounding box center [629, 199] width 39 height 39
click at [623, 276] on button "Close" at bounding box center [618, 272] width 39 height 39
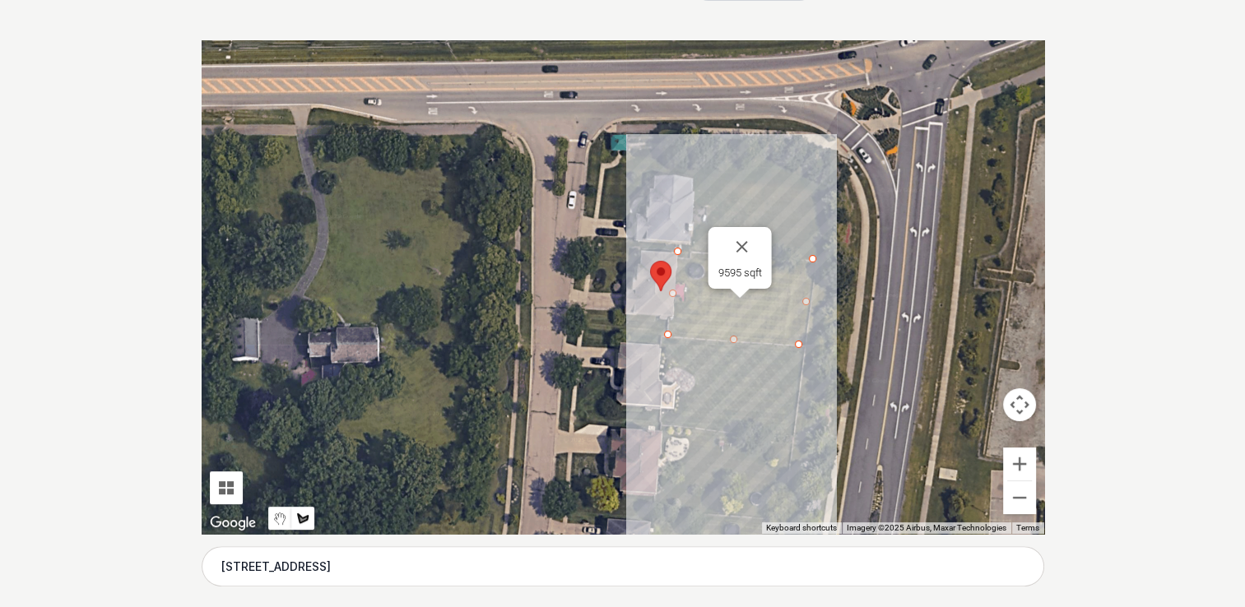
click at [623, 288] on div at bounding box center [623, 287] width 842 height 494
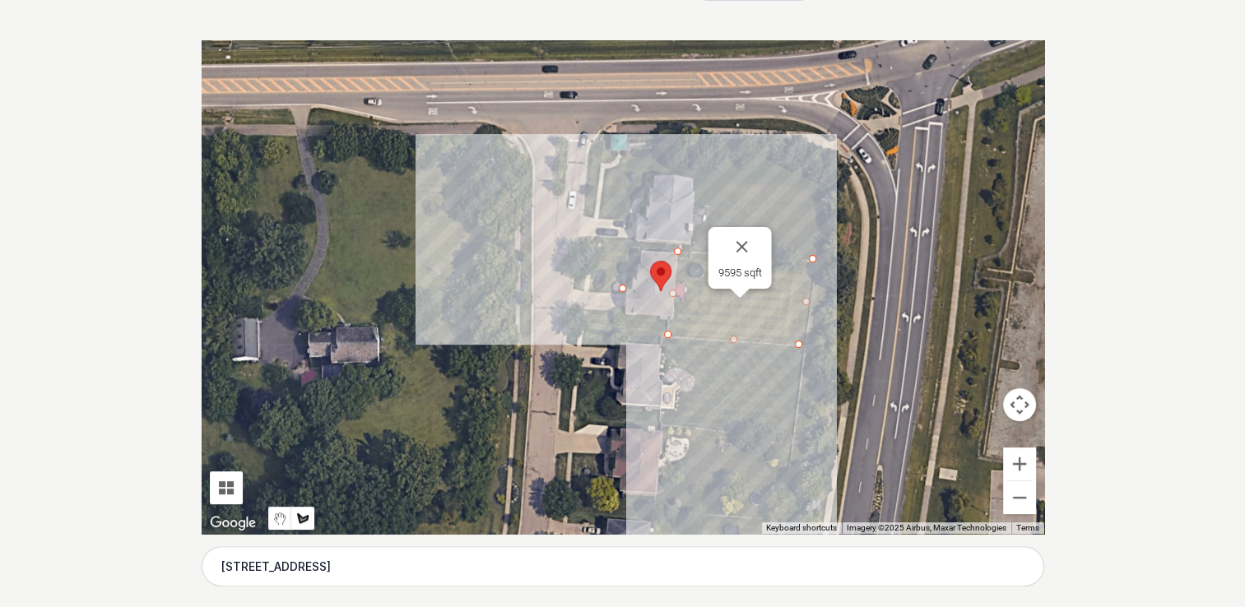
click at [622, 288] on div at bounding box center [623, 287] width 842 height 494
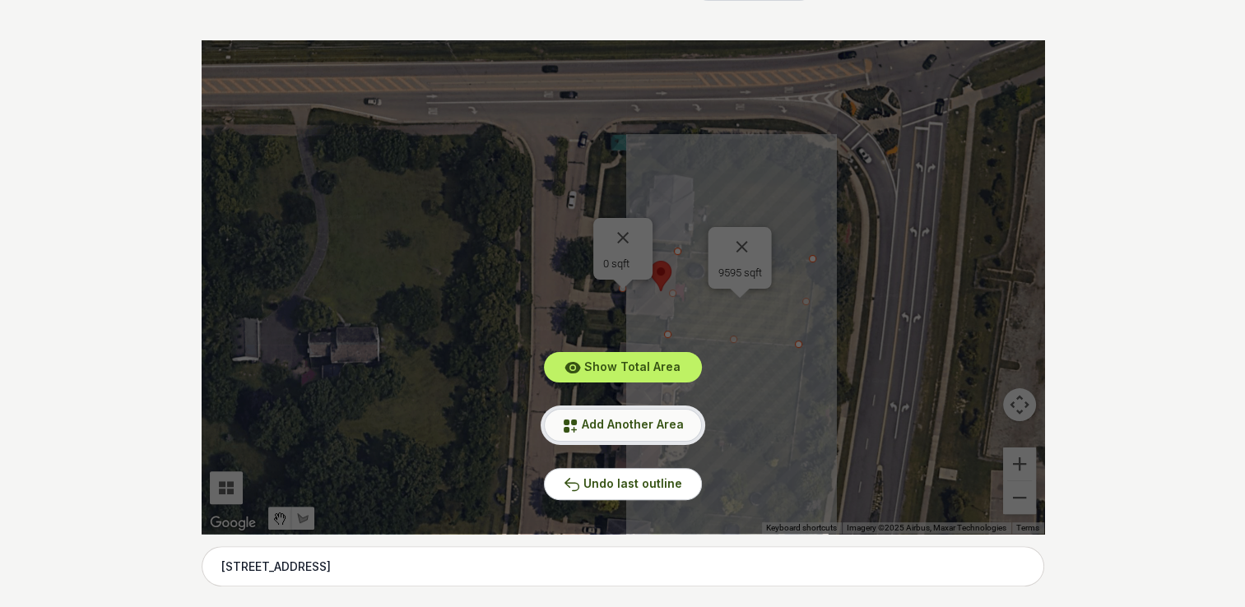
click at [632, 419] on span "Add Another Area" at bounding box center [633, 424] width 102 height 14
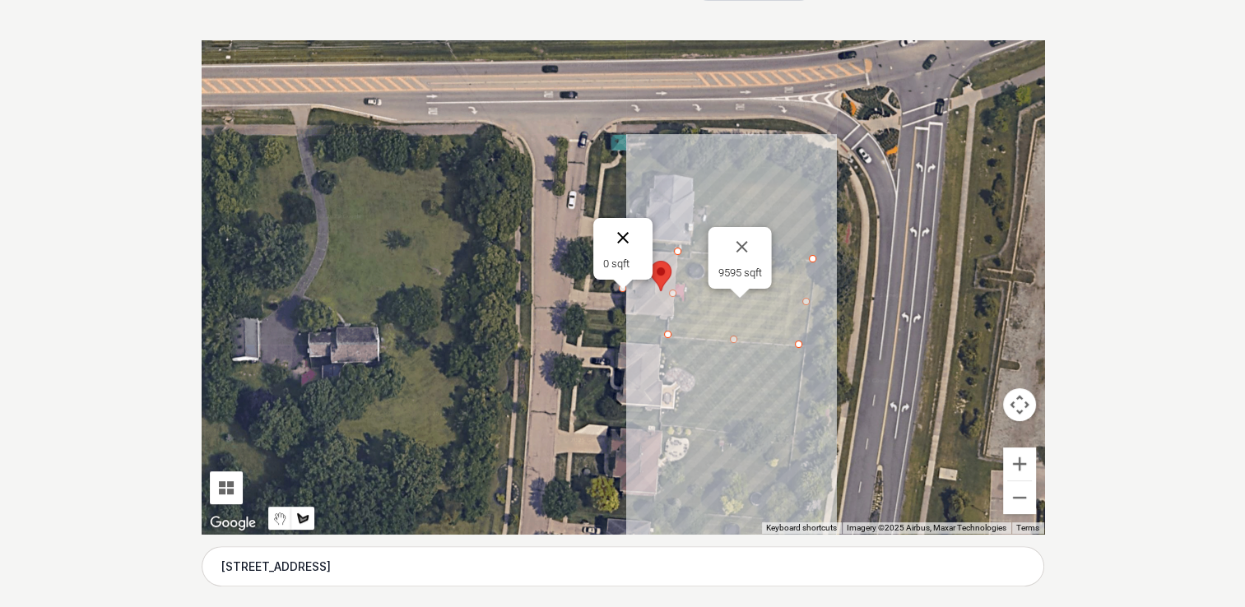
click at [622, 235] on button "Close" at bounding box center [622, 237] width 39 height 39
click at [625, 288] on div at bounding box center [623, 287] width 842 height 494
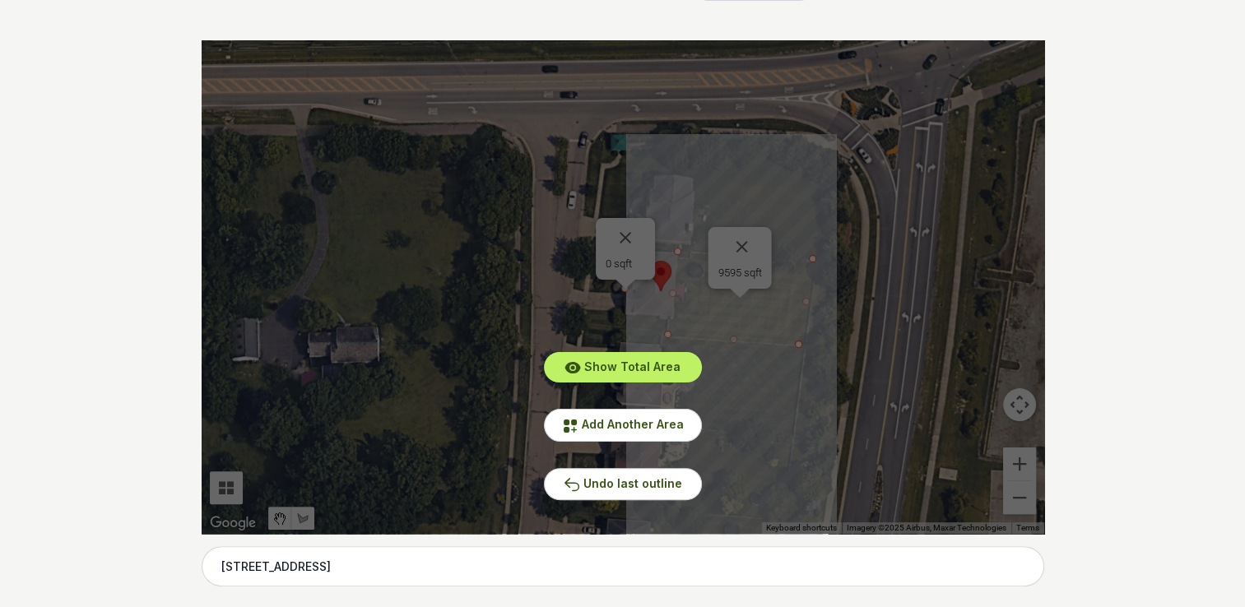
click at [626, 235] on div "Show Total Area Add Another Area Undo last outline" at bounding box center [623, 287] width 842 height 494
click at [630, 429] on span "Add Another Area" at bounding box center [633, 424] width 102 height 14
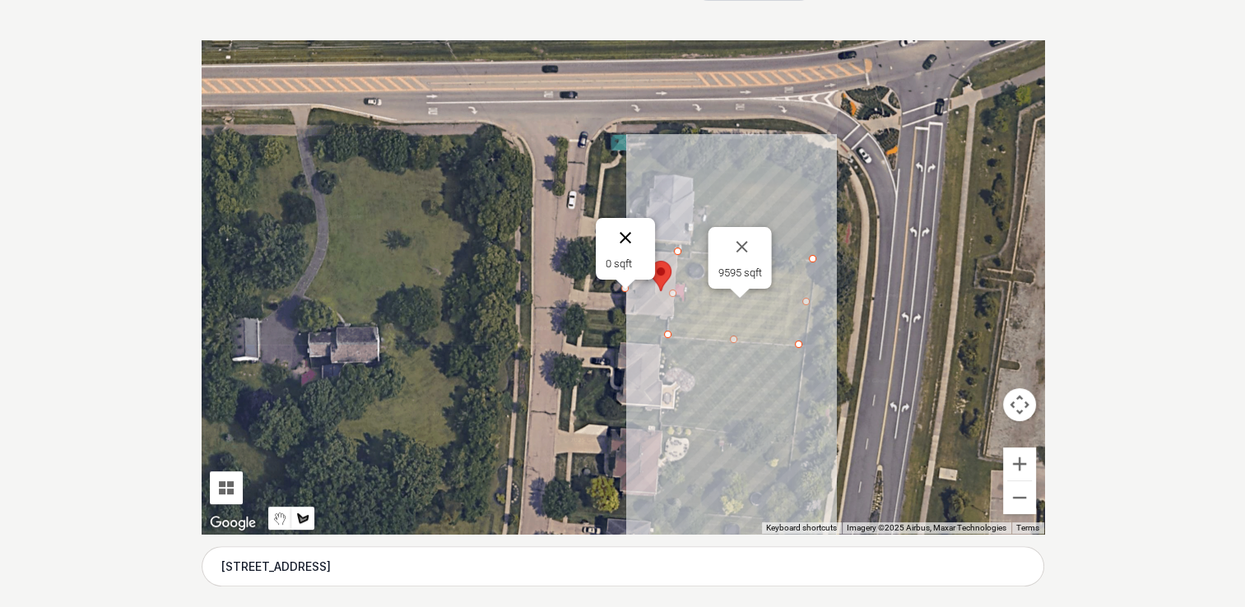
click at [624, 229] on button "Close" at bounding box center [625, 237] width 39 height 39
click at [624, 290] on div at bounding box center [623, 287] width 842 height 494
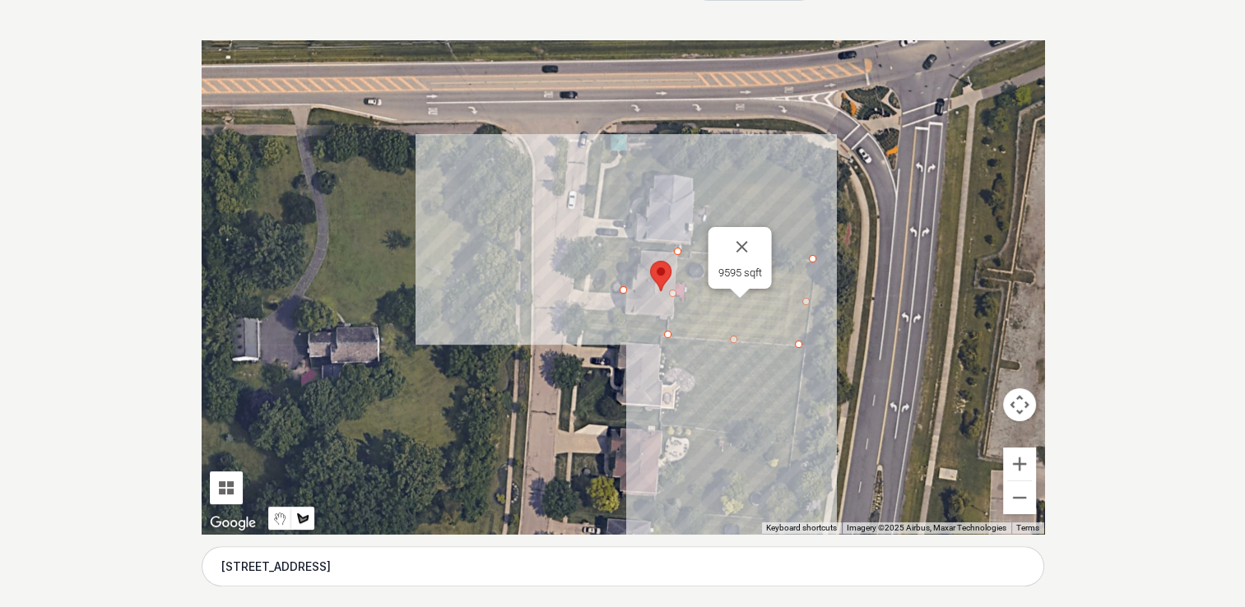
click at [575, 290] on div at bounding box center [623, 287] width 842 height 494
click at [579, 252] on div at bounding box center [623, 287] width 842 height 494
click at [640, 252] on div at bounding box center [623, 287] width 842 height 494
click at [629, 288] on div at bounding box center [623, 287] width 842 height 494
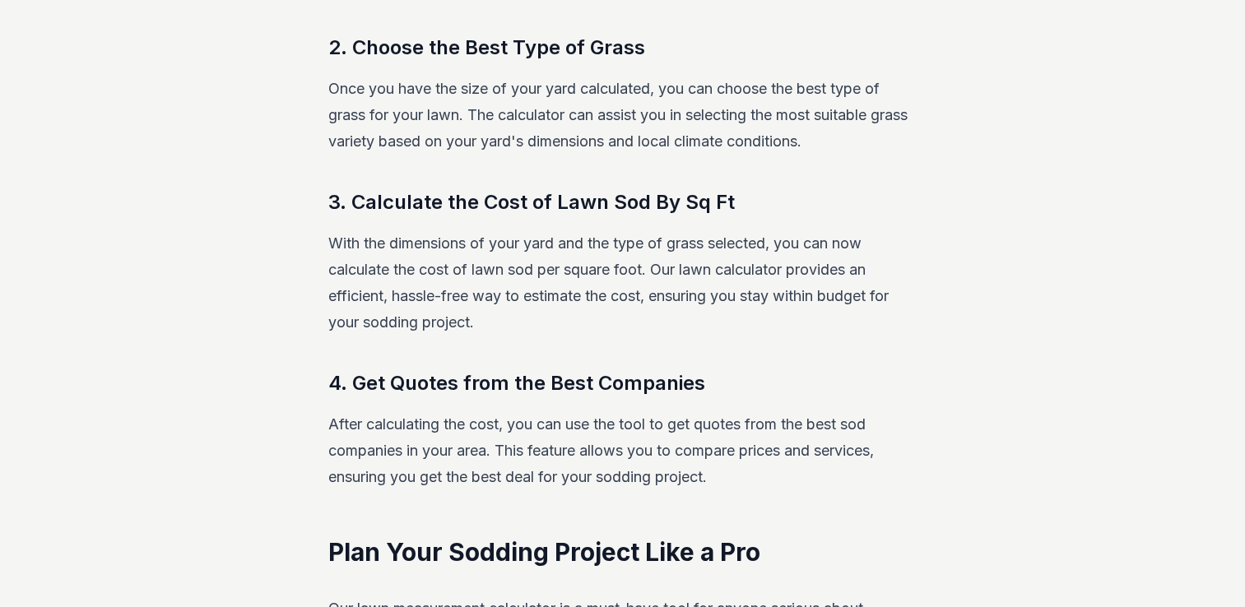
scroll to position [1891, 0]
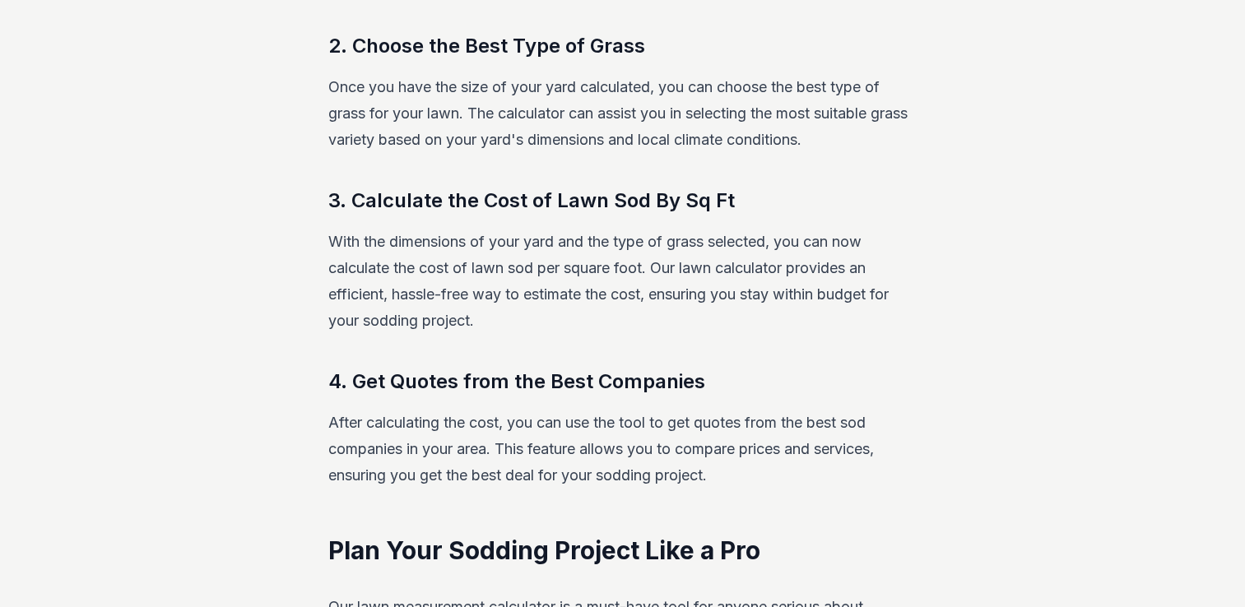
drag, startPoint x: 927, startPoint y: 31, endPoint x: 929, endPoint y: 16, distance: 15.7
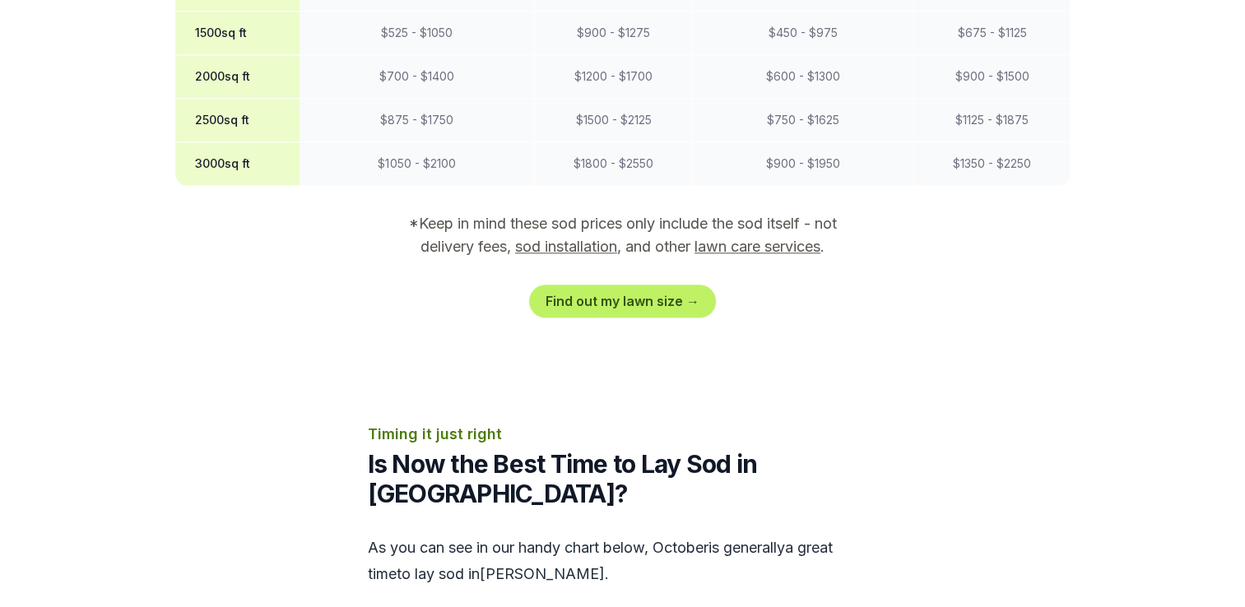
scroll to position [1605, 0]
